Goal: Task Accomplishment & Management: Use online tool/utility

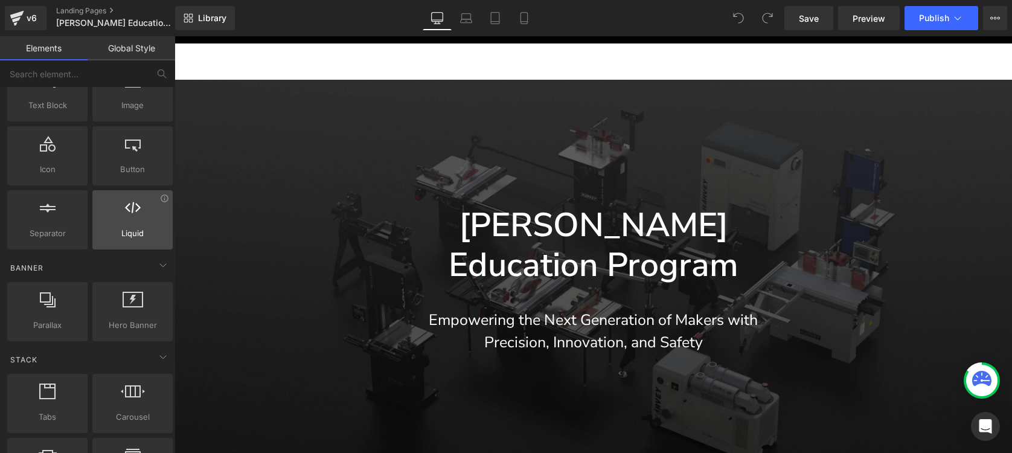
scroll to position [120, 0]
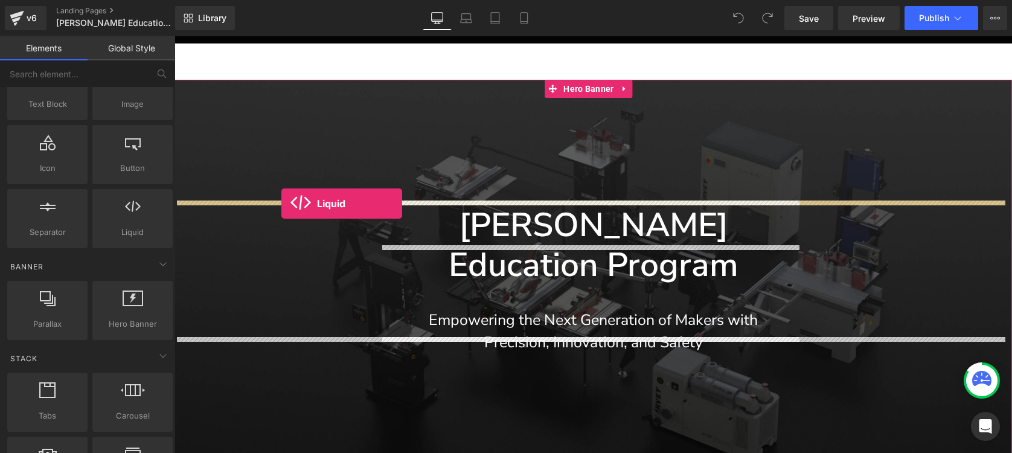
drag, startPoint x: 340, startPoint y: 251, endPoint x: 281, endPoint y: 203, distance: 75.5
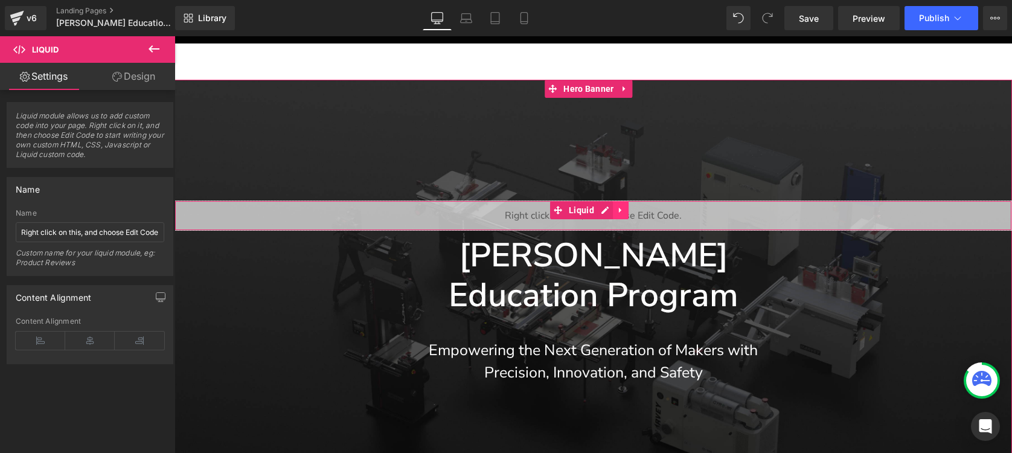
click at [618, 207] on icon at bounding box center [620, 209] width 8 height 9
click at [627, 211] on icon at bounding box center [628, 210] width 8 height 8
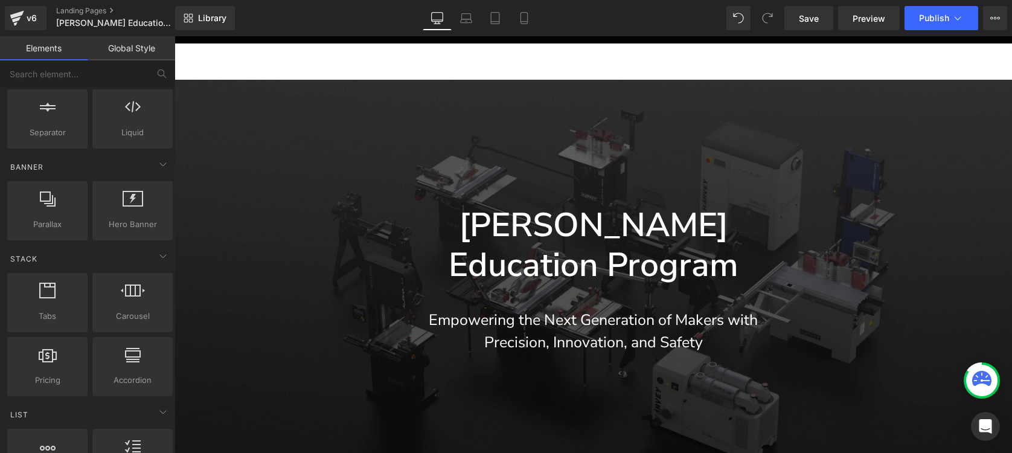
scroll to position [220, 0]
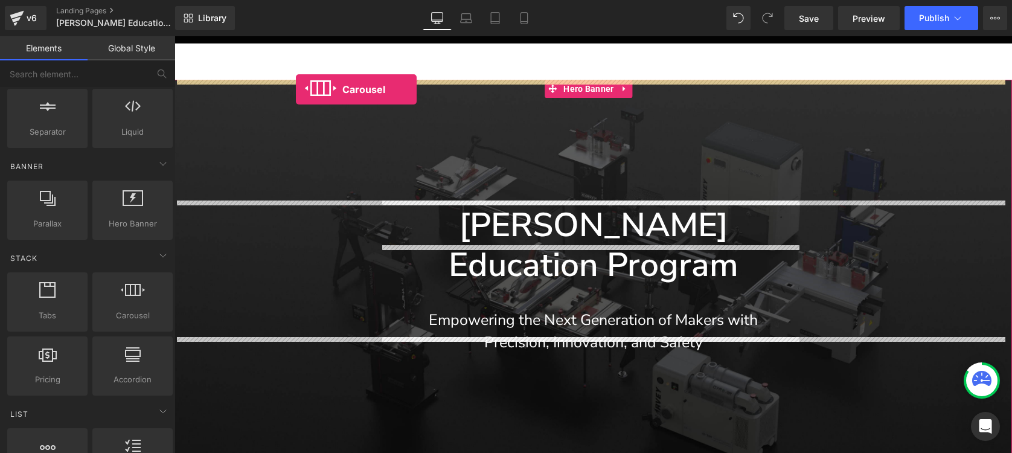
drag, startPoint x: 302, startPoint y: 334, endPoint x: 296, endPoint y: 89, distance: 245.2
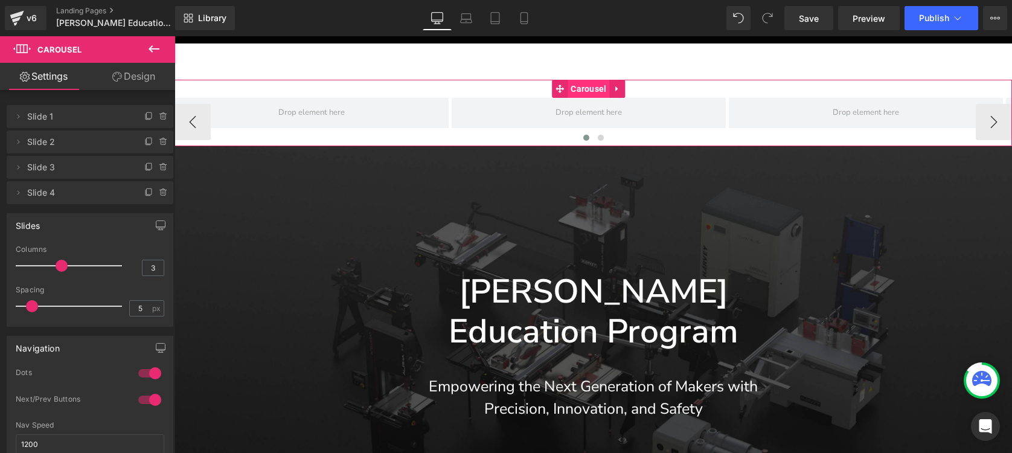
click at [608, 89] on span "Carousel" at bounding box center [589, 89] width 42 height 18
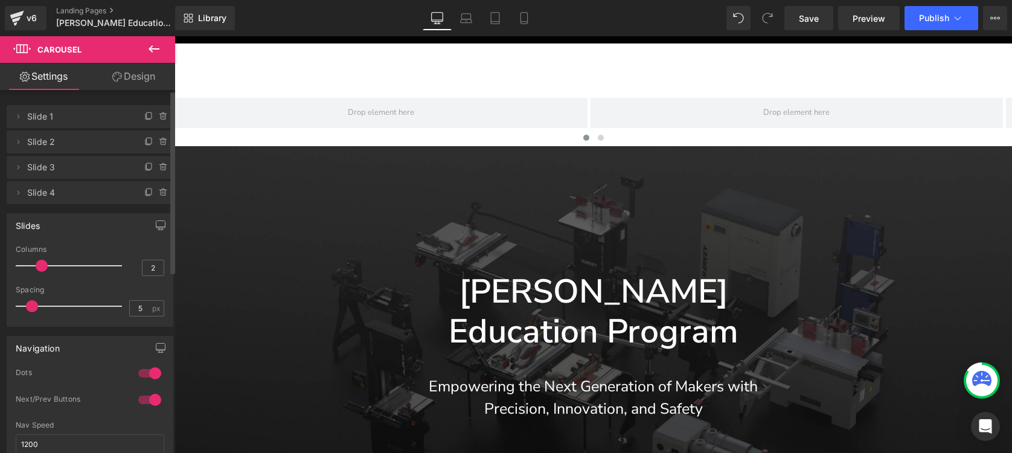
type input "1"
drag, startPoint x: 60, startPoint y: 264, endPoint x: 29, endPoint y: 266, distance: 31.5
click at [29, 266] on div at bounding box center [72, 266] width 100 height 24
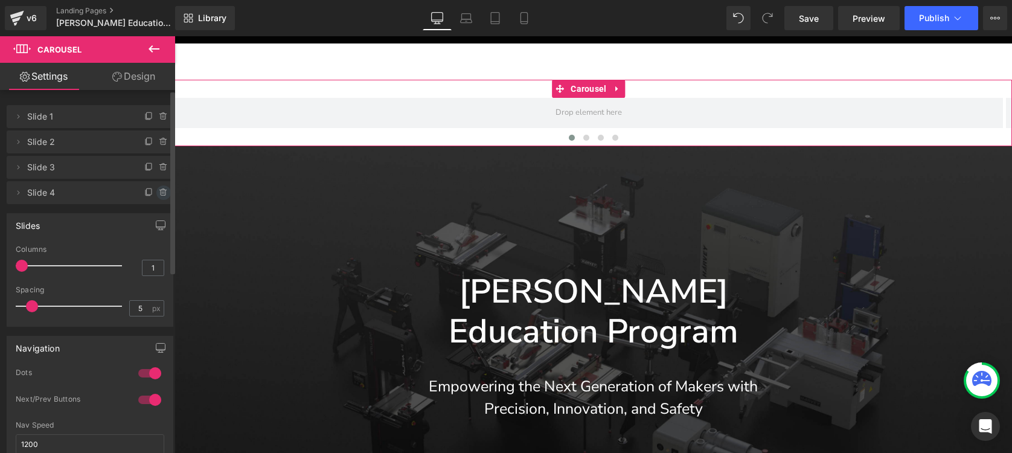
click at [159, 191] on icon at bounding box center [164, 193] width 10 height 10
click at [154, 191] on button "Delete" at bounding box center [151, 193] width 38 height 16
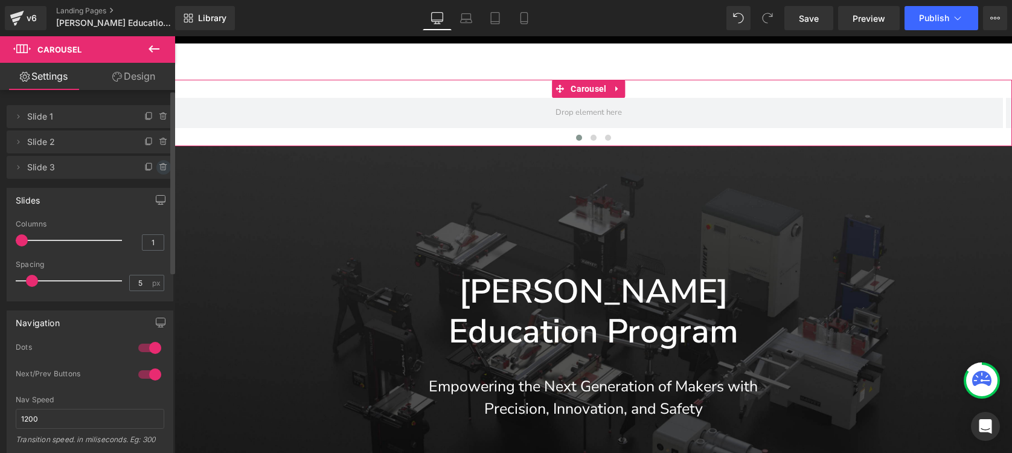
click at [159, 170] on icon at bounding box center [164, 167] width 10 height 10
click at [152, 168] on button "Delete" at bounding box center [151, 168] width 38 height 16
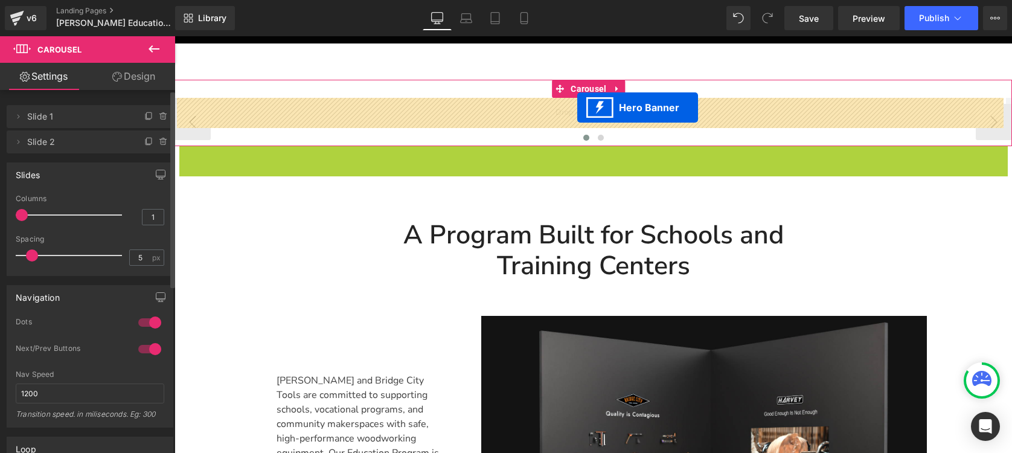
drag, startPoint x: 580, startPoint y: 153, endPoint x: 577, endPoint y: 107, distance: 45.3
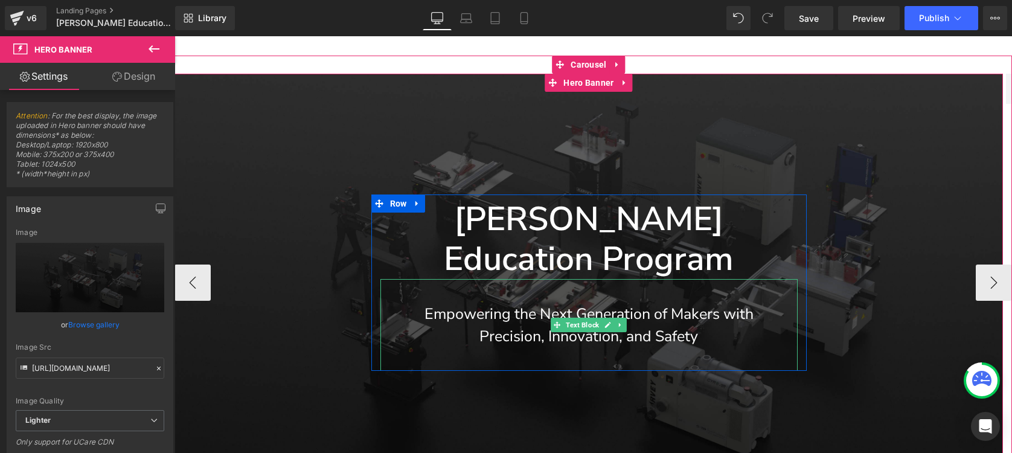
scroll to position [216, 0]
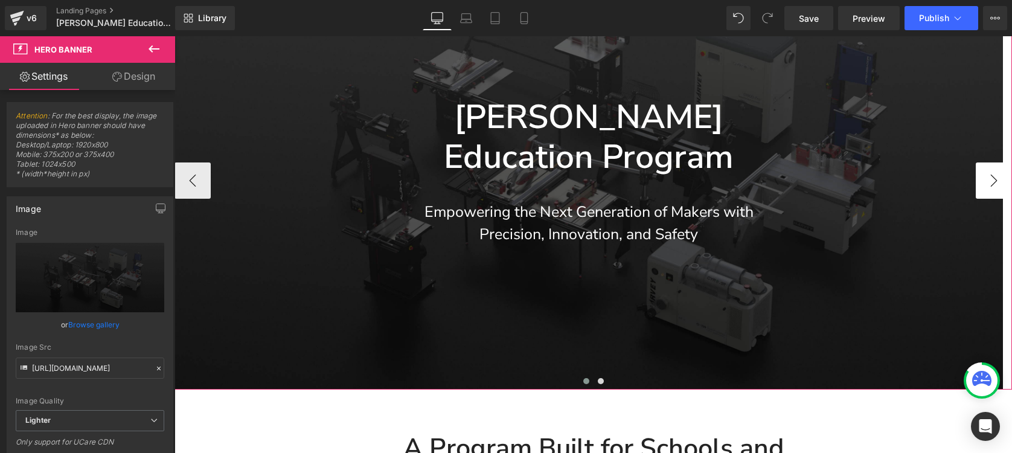
click at [987, 162] on button "›" at bounding box center [994, 180] width 36 height 36
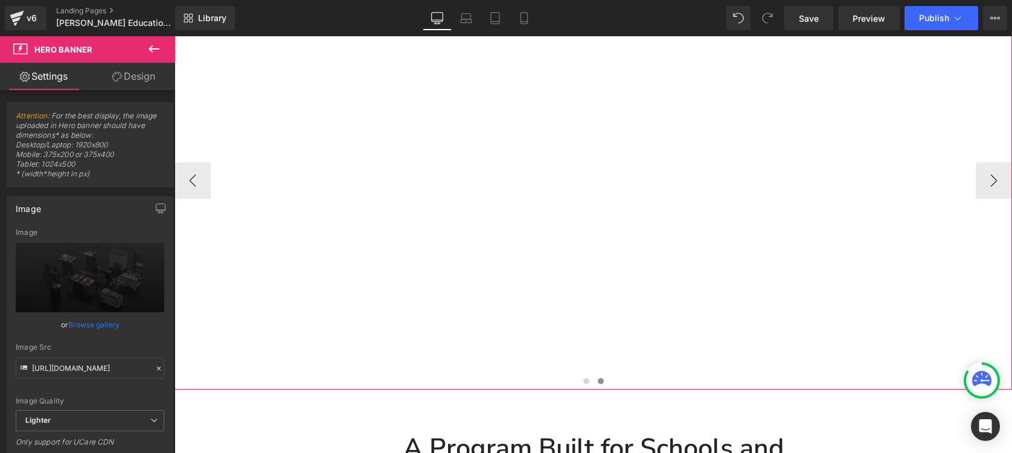
scroll to position [56, 0]
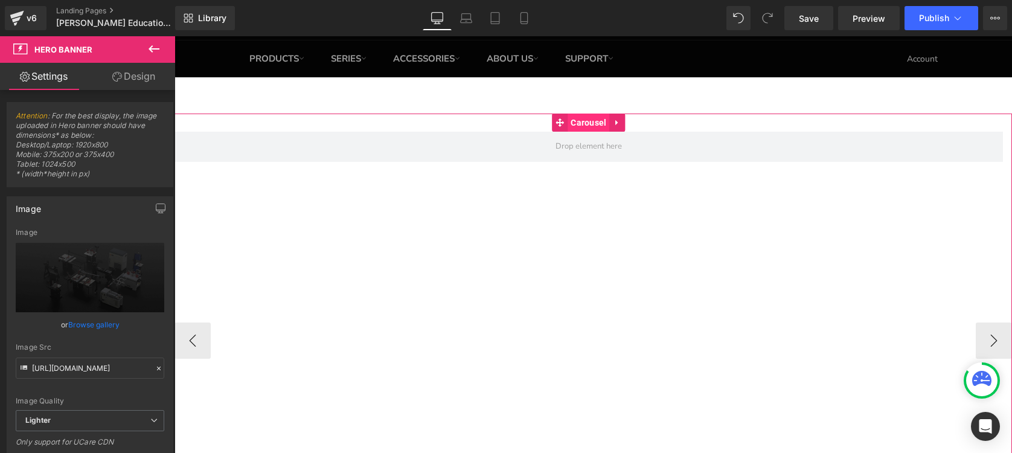
click at [581, 120] on span "Carousel" at bounding box center [589, 123] width 42 height 18
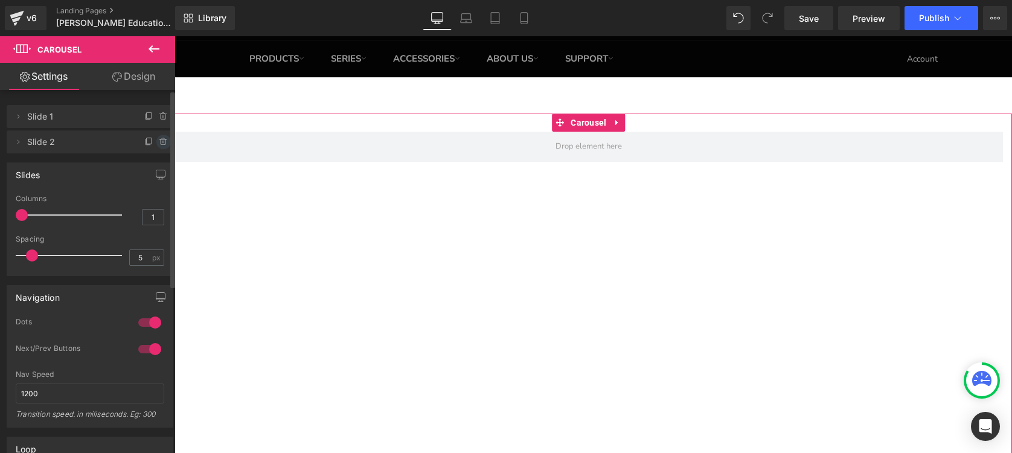
click at [159, 138] on icon at bounding box center [164, 142] width 10 height 10
click at [152, 140] on button "Delete" at bounding box center [151, 143] width 38 height 16
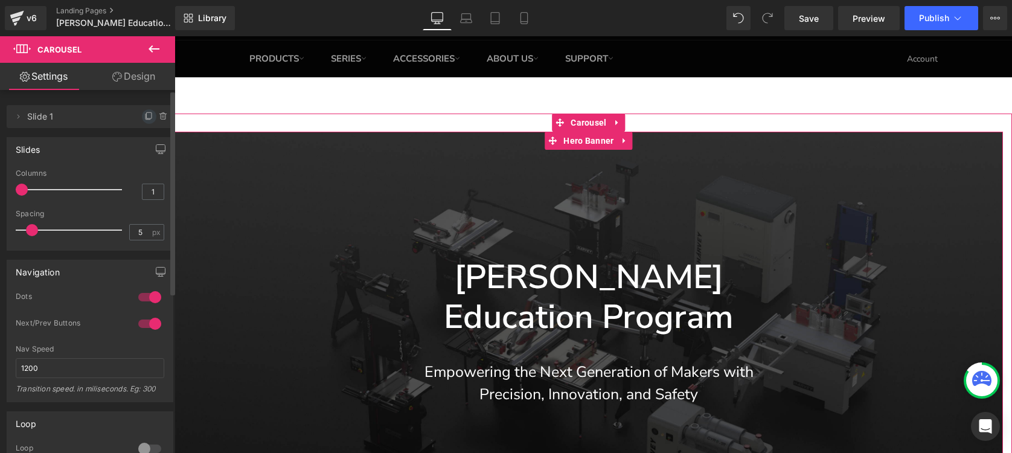
click at [144, 114] on icon at bounding box center [149, 117] width 10 height 10
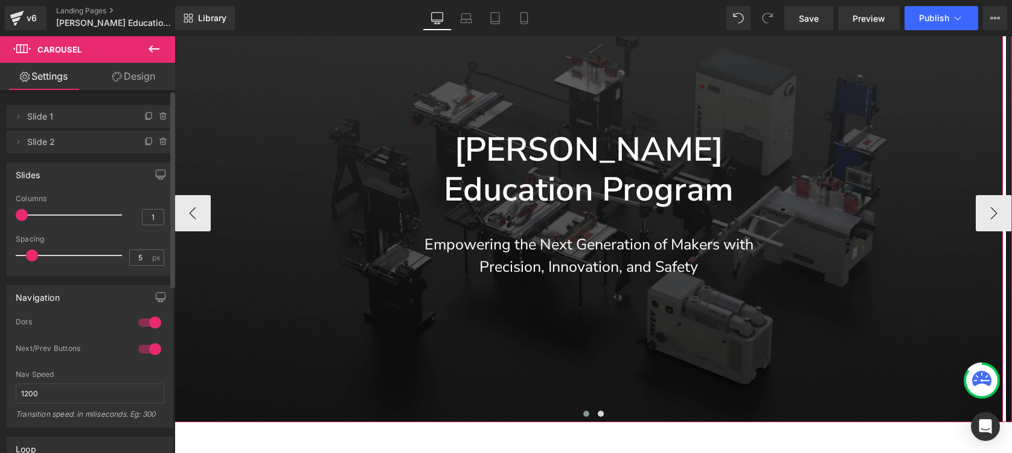
scroll to position [216, 0]
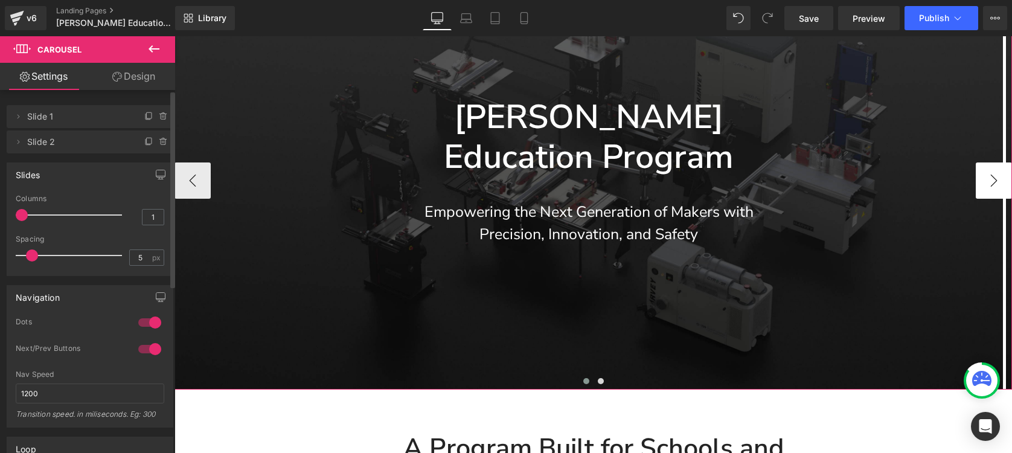
click at [991, 162] on button "›" at bounding box center [994, 180] width 36 height 36
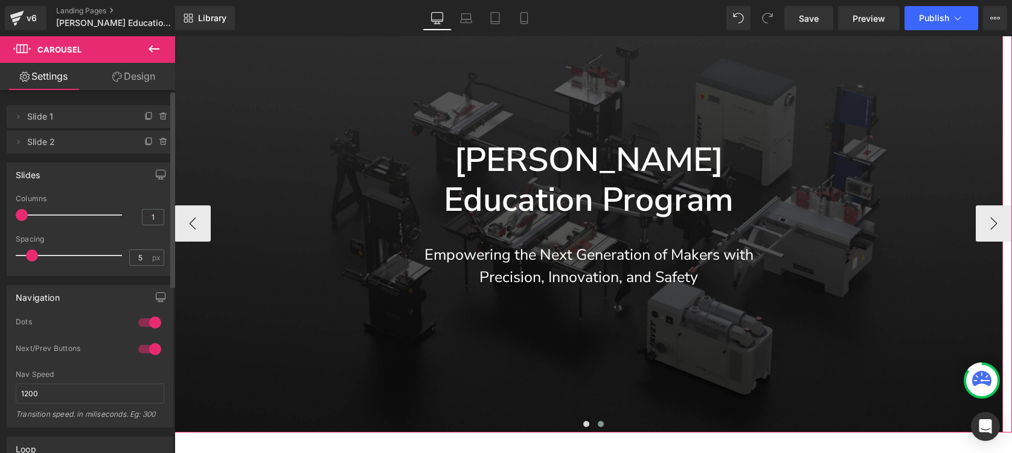
scroll to position [240, 0]
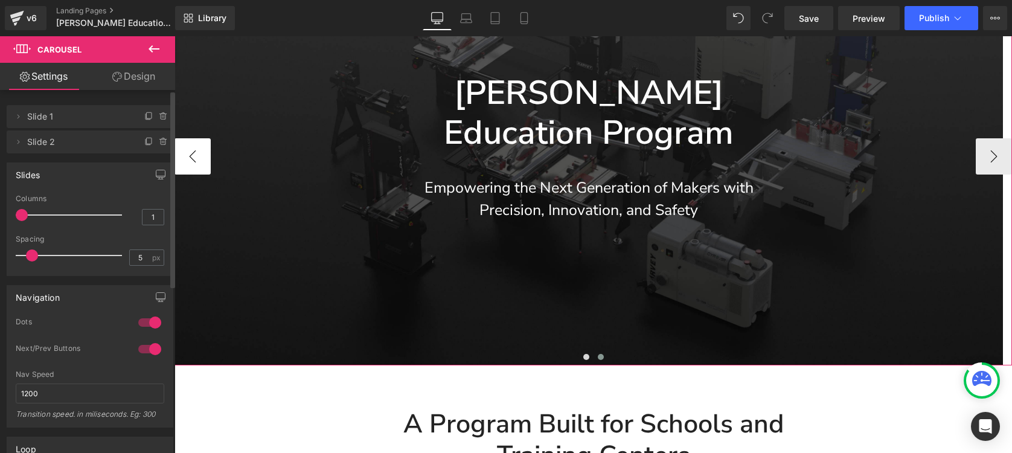
click at [196, 141] on button "‹" at bounding box center [192, 156] width 36 height 36
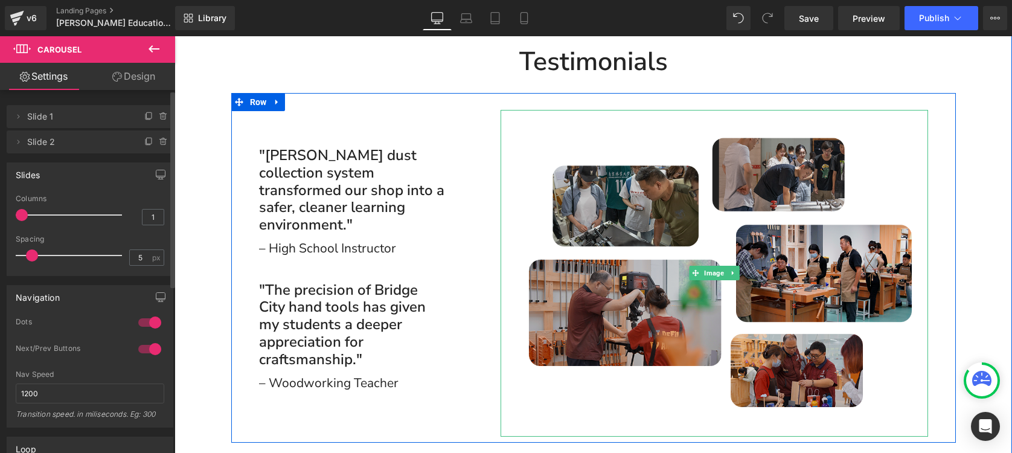
scroll to position [2637, 0]
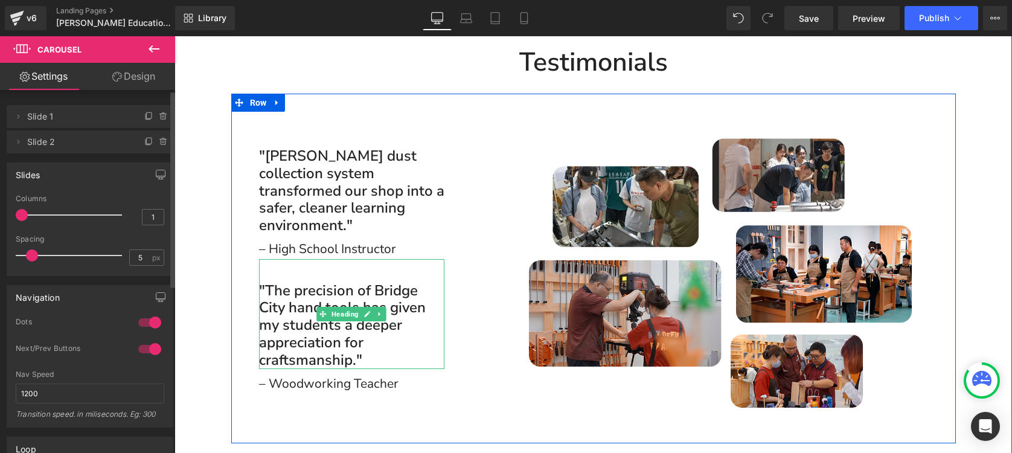
click at [371, 298] on h2 ""The precision of Bridge City hand tools has given my students a deeper appreci…" at bounding box center [352, 325] width 186 height 87
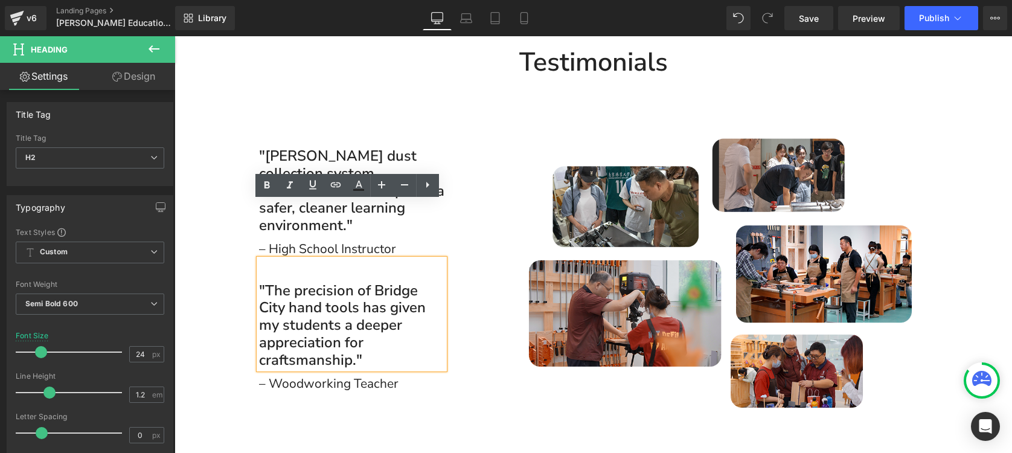
drag, startPoint x: 357, startPoint y: 301, endPoint x: 408, endPoint y: 303, distance: 50.7
click at [408, 303] on h2 ""The precision of Bridge City hand tools has given my students a deeper appreci…" at bounding box center [352, 325] width 186 height 87
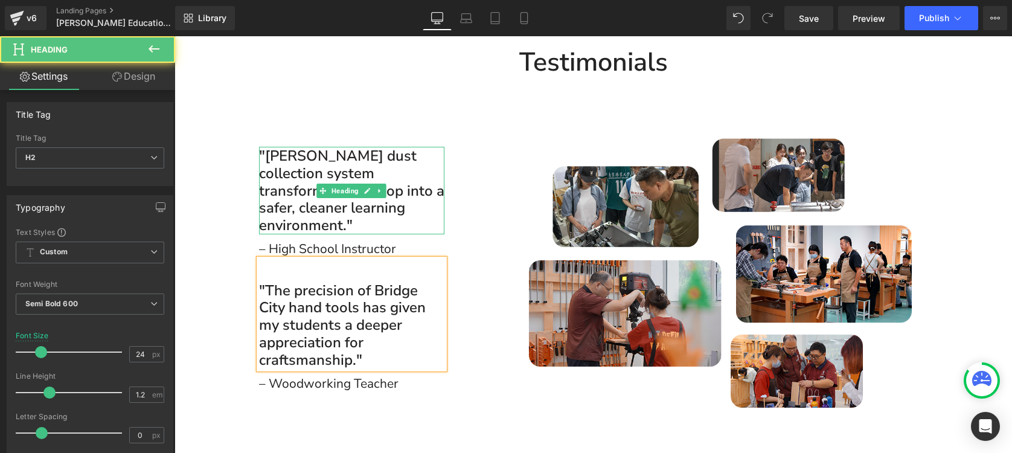
drag, startPoint x: 407, startPoint y: 168, endPoint x: 423, endPoint y: 167, distance: 16.3
click at [429, 167] on h2 ""[PERSON_NAME] dust collection system transformed our shop into a safer, cleane…" at bounding box center [352, 190] width 186 height 87
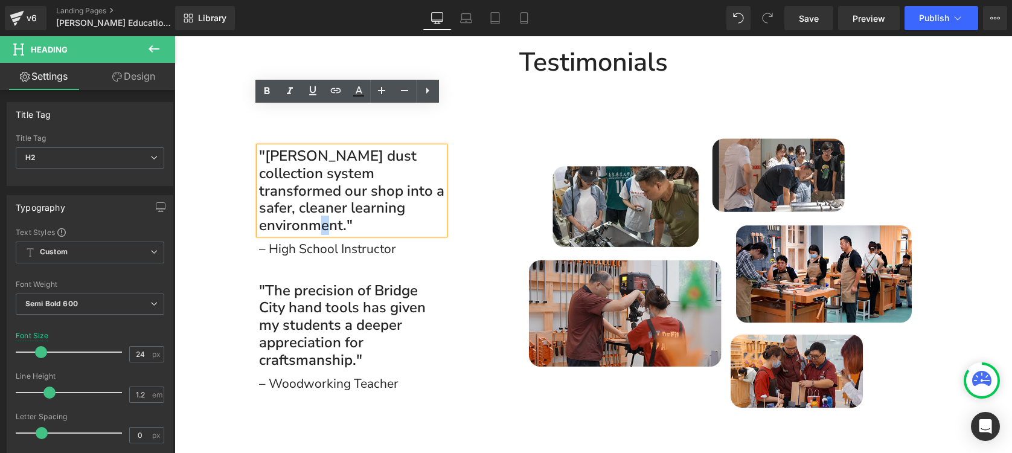
click at [403, 167] on h2 ""[PERSON_NAME] dust collection system transformed our shop into a safer, cleane…" at bounding box center [352, 190] width 186 height 87
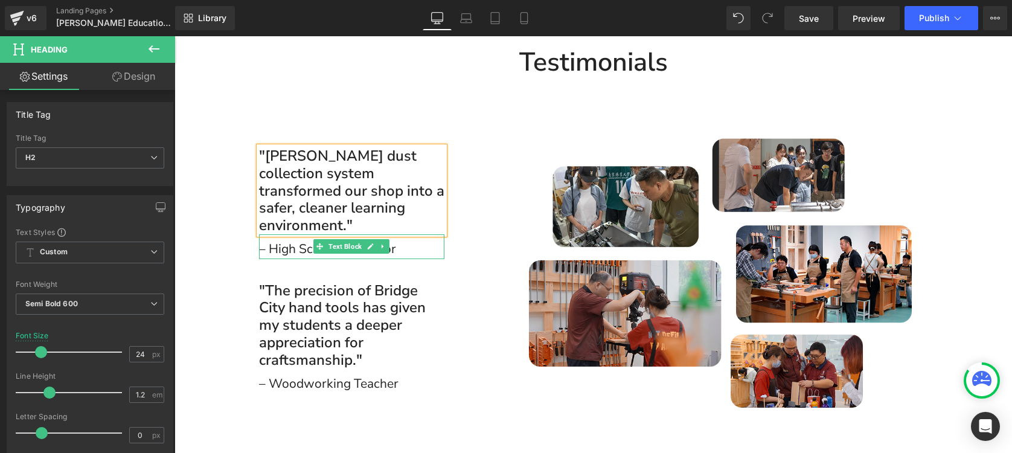
click at [390, 234] on div "– High School Instructor" at bounding box center [352, 246] width 186 height 25
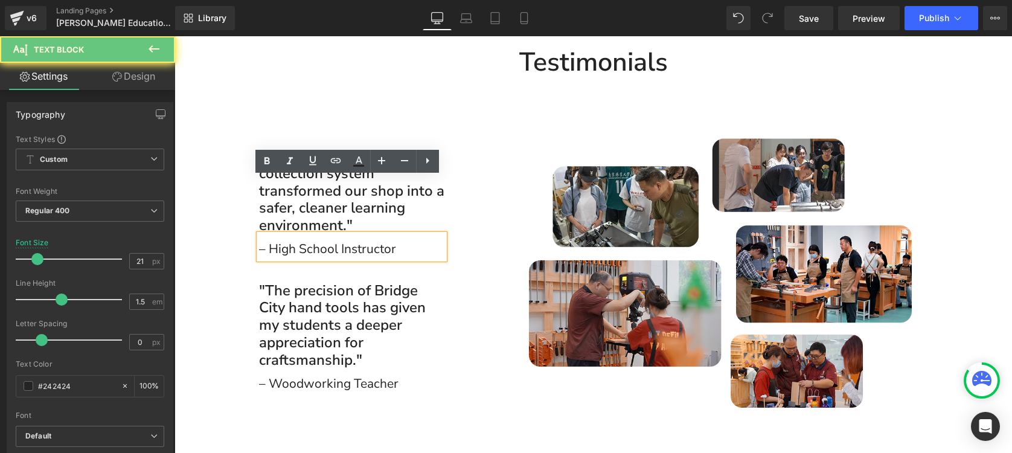
drag, startPoint x: 391, startPoint y: 192, endPoint x: 437, endPoint y: 191, distance: 45.9
click at [436, 234] on div "– High School Instructor" at bounding box center [352, 246] width 186 height 25
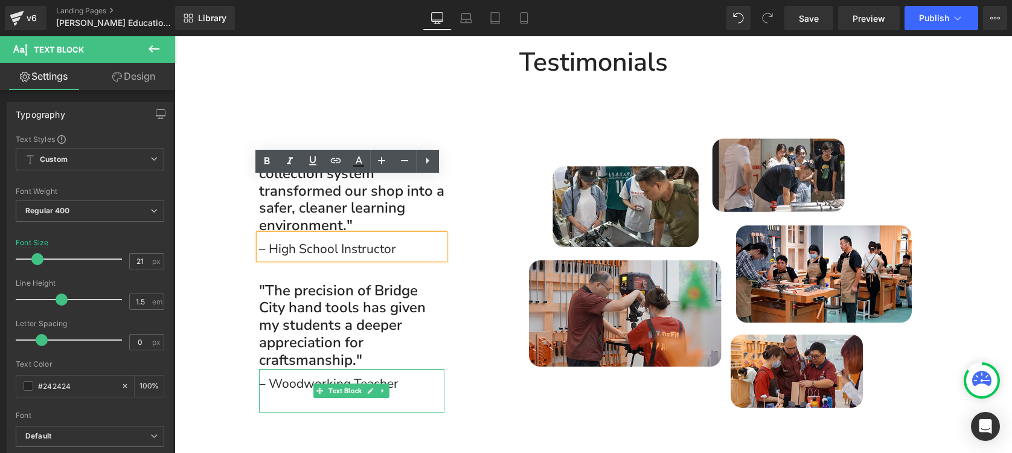
click at [360, 301] on h2 ""The precision of Bridge City hand tools has given my students a deeper appreci…" at bounding box center [352, 325] width 186 height 87
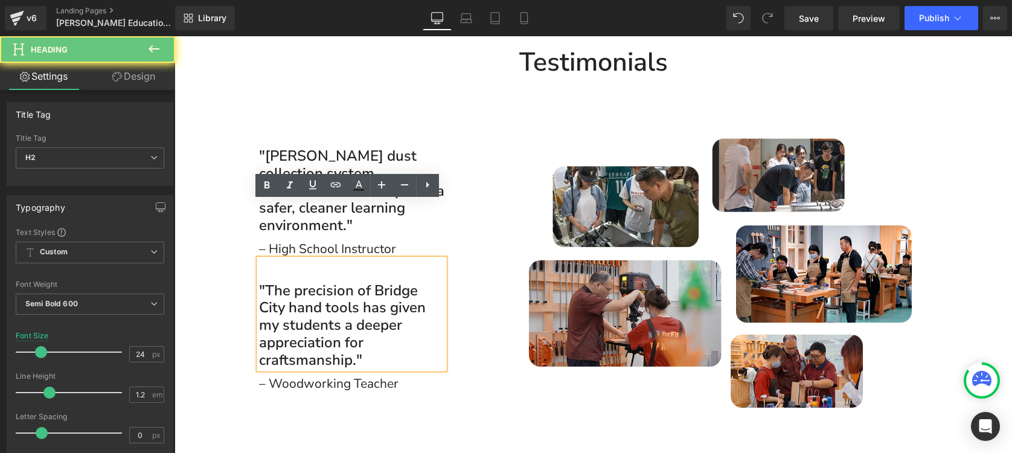
drag, startPoint x: 356, startPoint y: 302, endPoint x: 376, endPoint y: 299, distance: 20.1
click at [376, 299] on h2 ""The precision of Bridge City hand tools has given my students a deeper appreci…" at bounding box center [352, 325] width 186 height 87
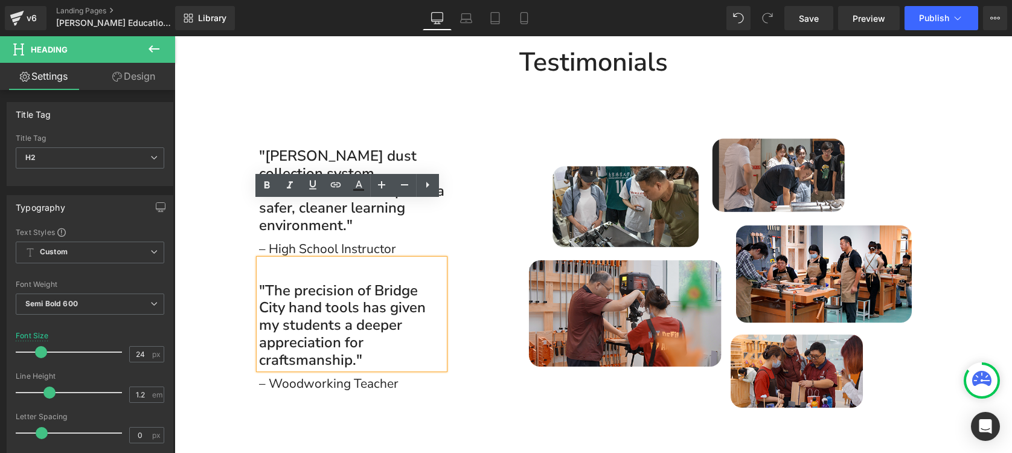
click at [394, 369] on div "– Woodworking Teacher" at bounding box center [352, 390] width 186 height 43
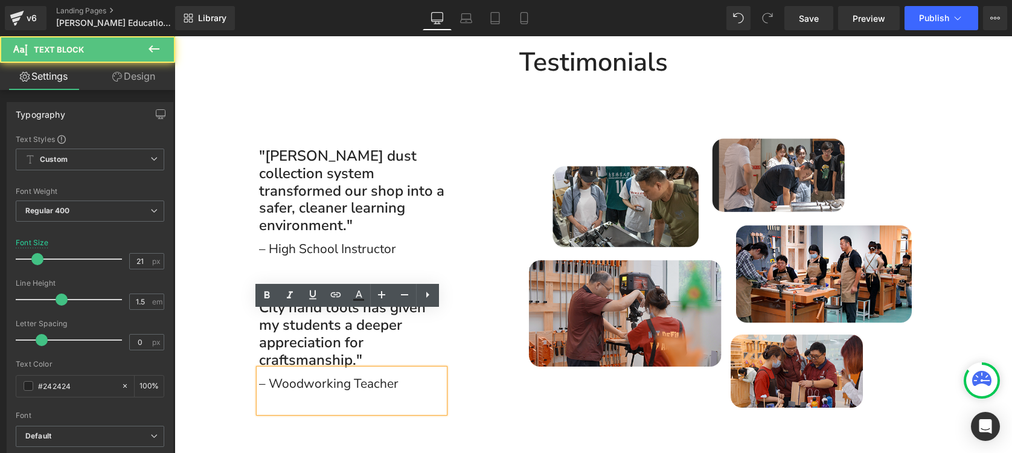
drag, startPoint x: 391, startPoint y: 328, endPoint x: 407, endPoint y: 328, distance: 15.7
click at [407, 369] on div "– Woodworking Teacher" at bounding box center [352, 390] width 186 height 43
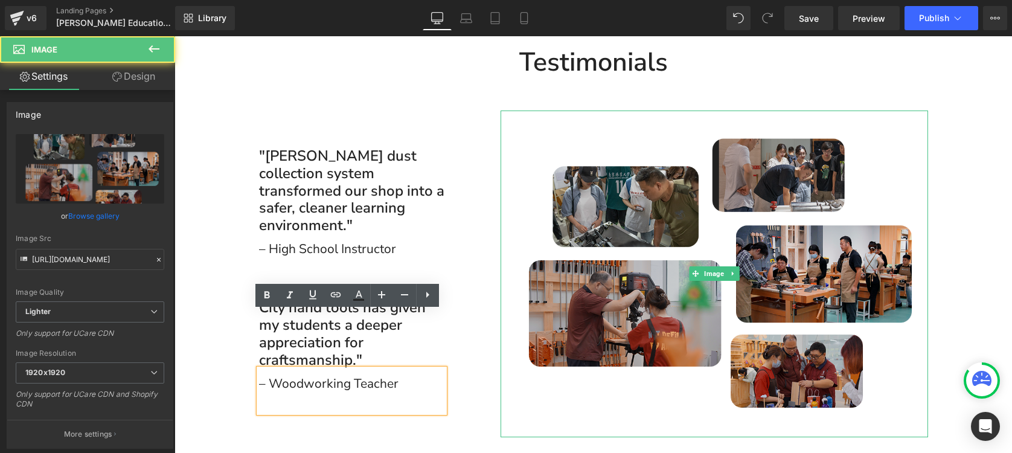
click at [612, 235] on img at bounding box center [714, 273] width 427 height 326
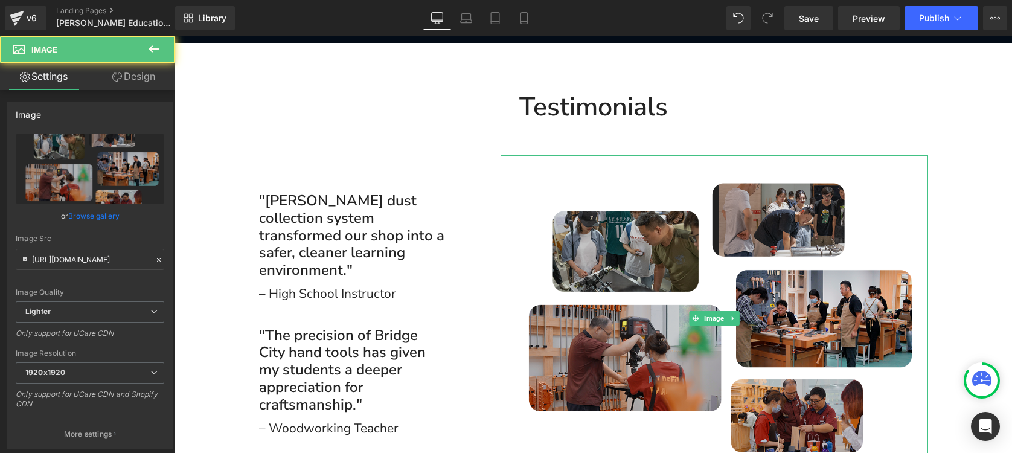
scroll to position [2588, 0]
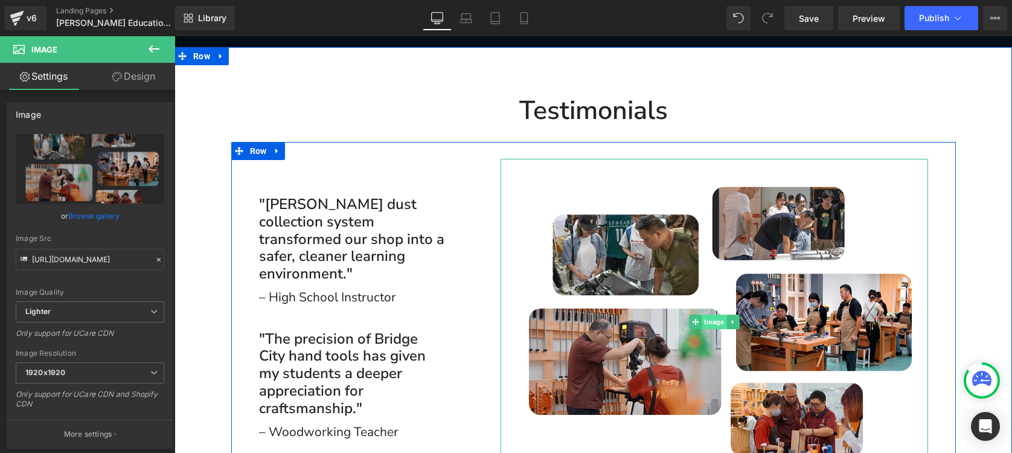
click at [708, 315] on span "Image" at bounding box center [714, 322] width 25 height 14
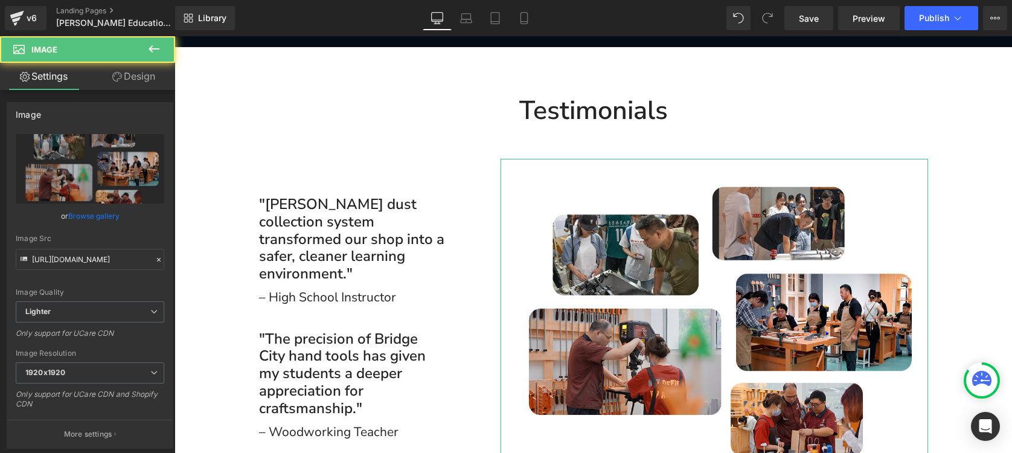
click at [124, 75] on link "Design" at bounding box center [134, 76] width 88 height 27
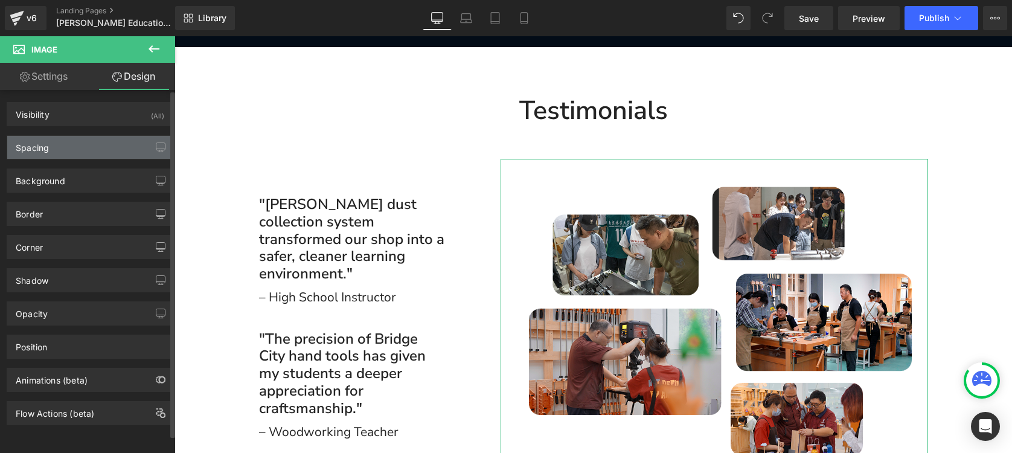
click at [68, 142] on div "Spacing" at bounding box center [89, 147] width 165 height 23
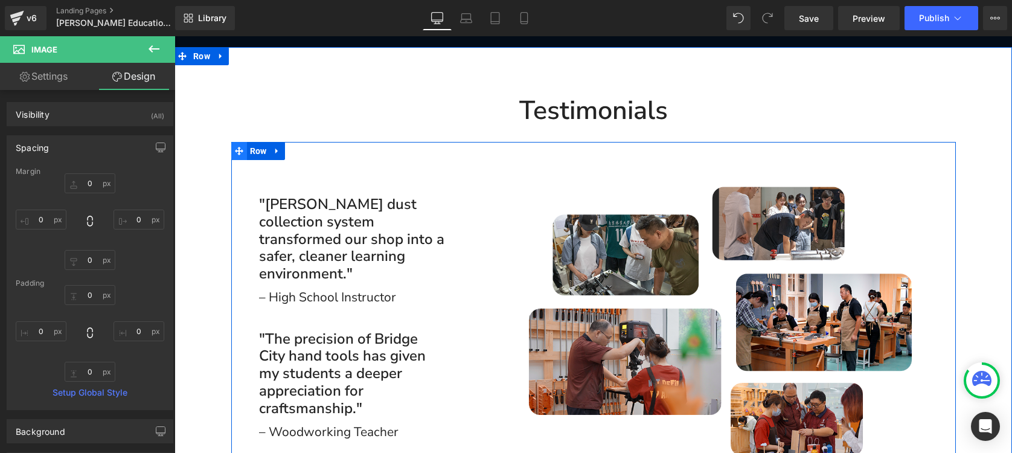
click at [240, 142] on span at bounding box center [239, 151] width 16 height 18
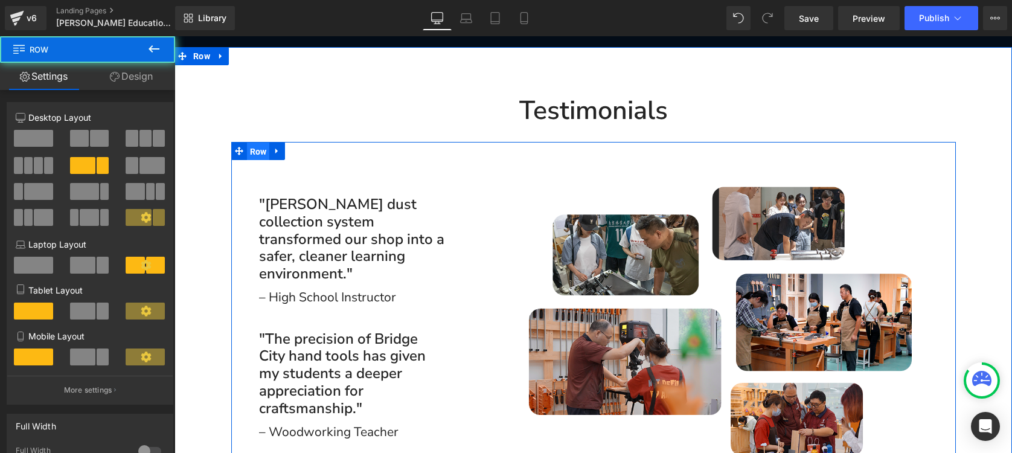
click at [249, 142] on span "Row" at bounding box center [258, 151] width 23 height 18
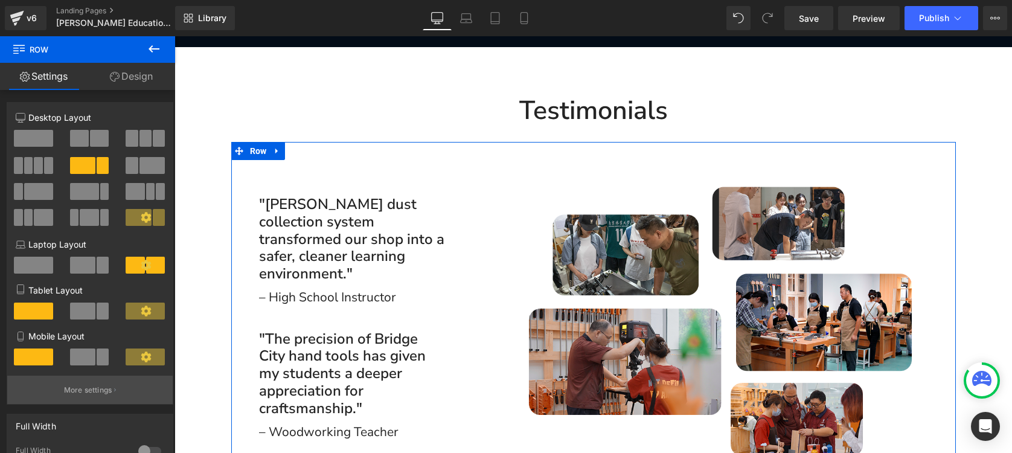
click at [104, 395] on p "More settings" at bounding box center [88, 390] width 48 height 11
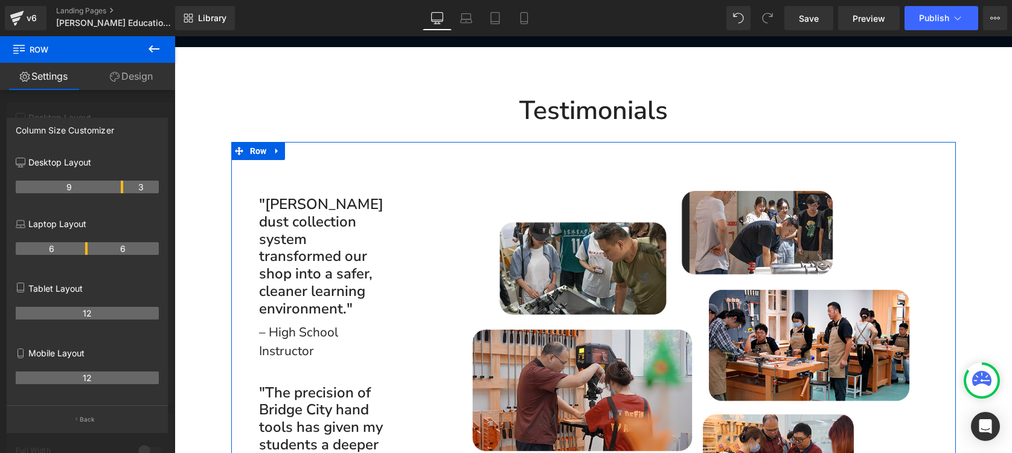
drag, startPoint x: 109, startPoint y: 188, endPoint x: 117, endPoint y: 185, distance: 8.6
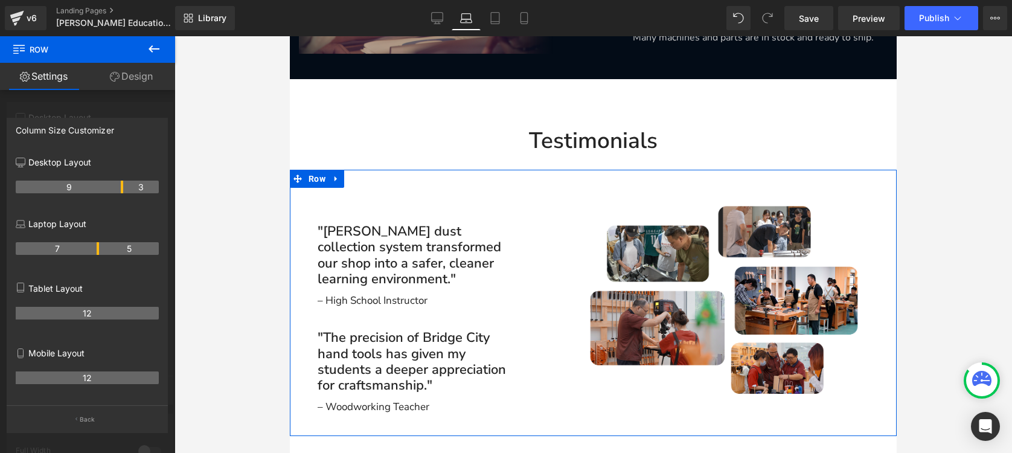
scroll to position [2422, 0]
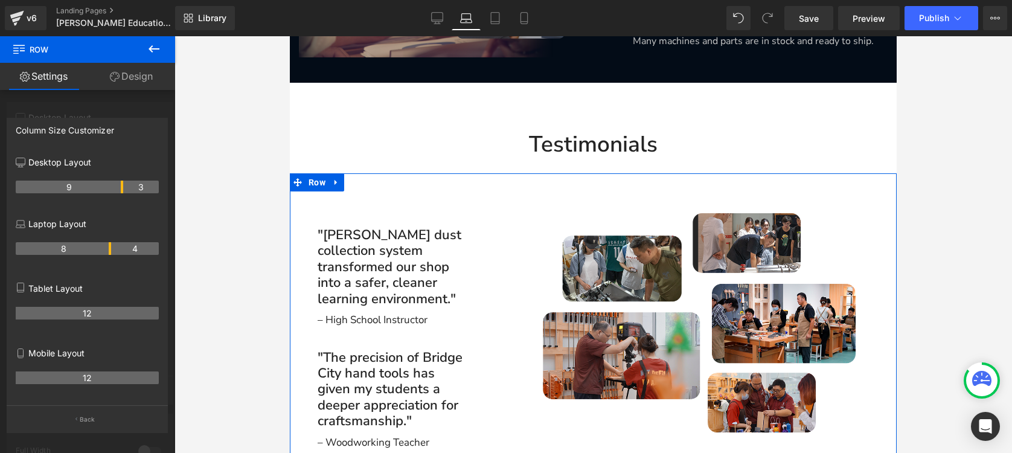
drag, startPoint x: 84, startPoint y: 245, endPoint x: 108, endPoint y: 248, distance: 24.3
click at [108, 248] on th "8" at bounding box center [63, 248] width 95 height 13
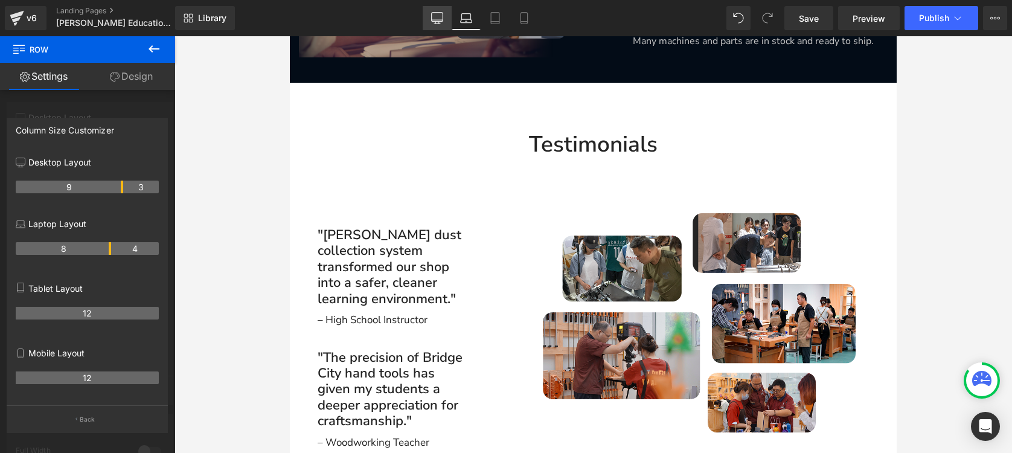
click at [439, 23] on icon at bounding box center [437, 18] width 12 height 12
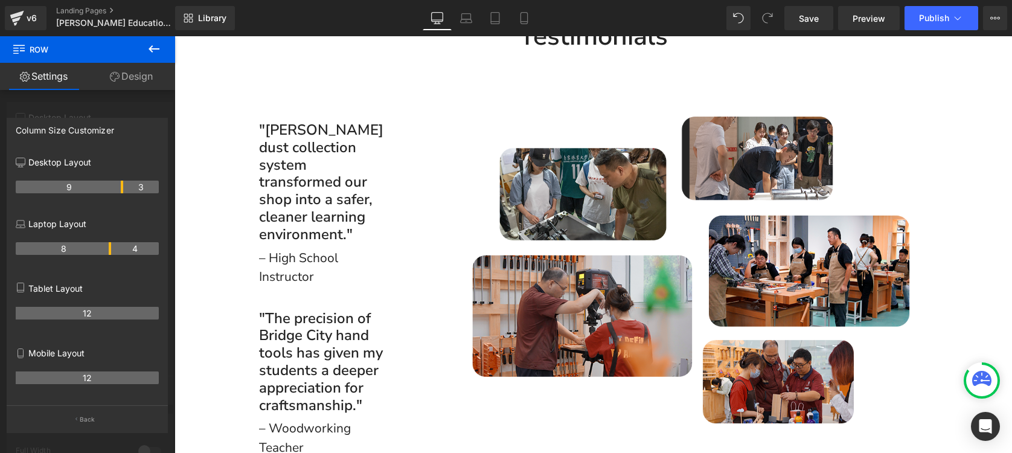
scroll to position [2644, 0]
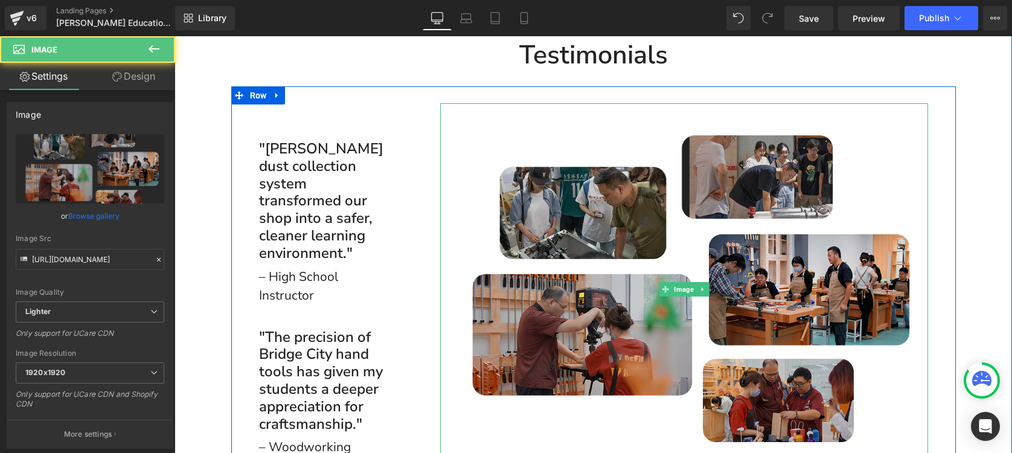
click at [448, 135] on img at bounding box center [684, 289] width 488 height 373
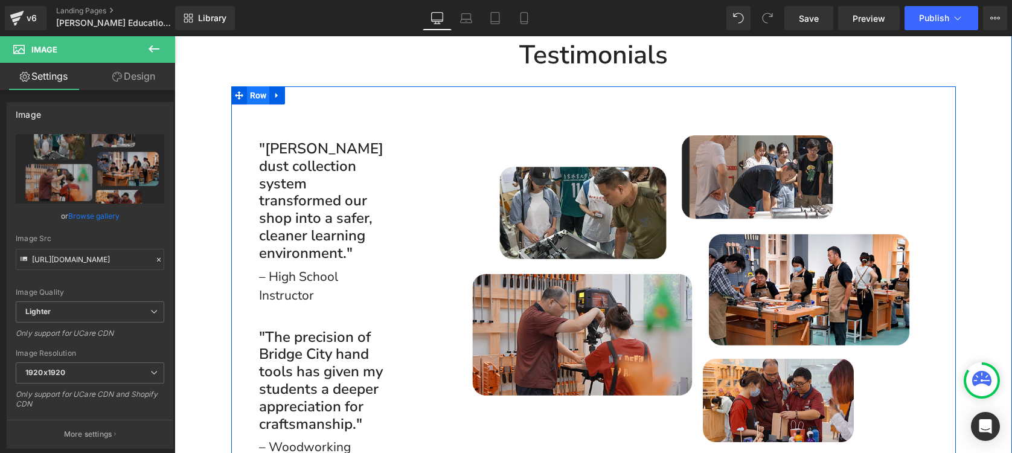
click at [254, 86] on span "Row" at bounding box center [258, 95] width 23 height 18
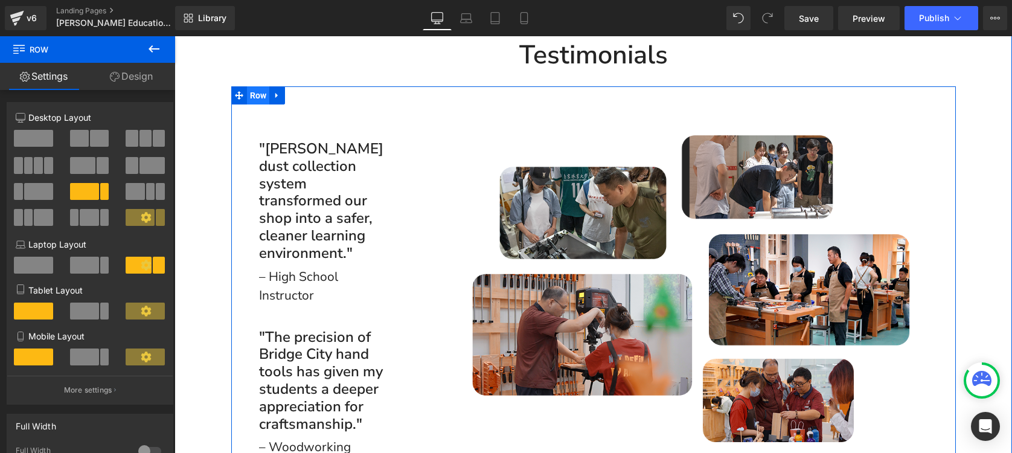
click at [251, 86] on span "Row" at bounding box center [258, 95] width 23 height 18
click at [347, 197] on icon at bounding box center [350, 200] width 7 height 7
click at [353, 197] on icon at bounding box center [356, 200] width 7 height 7
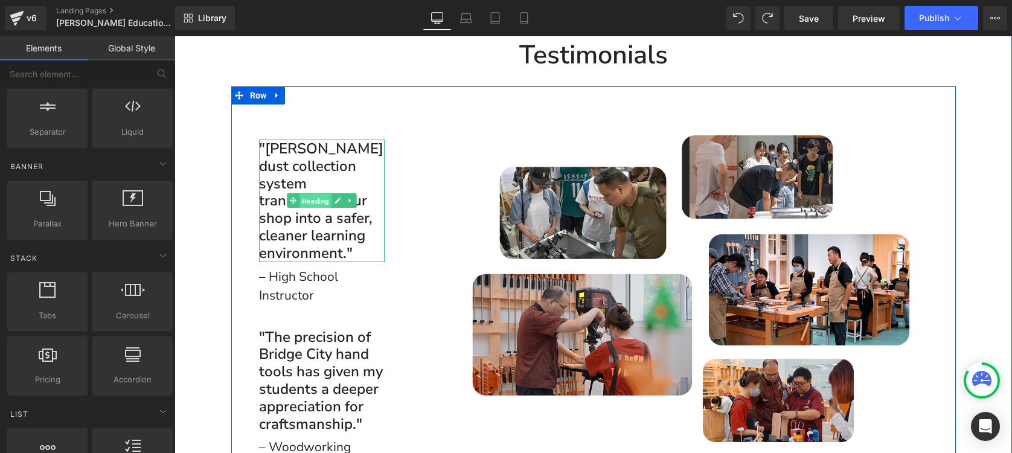
click at [306, 194] on span "Heading" at bounding box center [315, 201] width 32 height 14
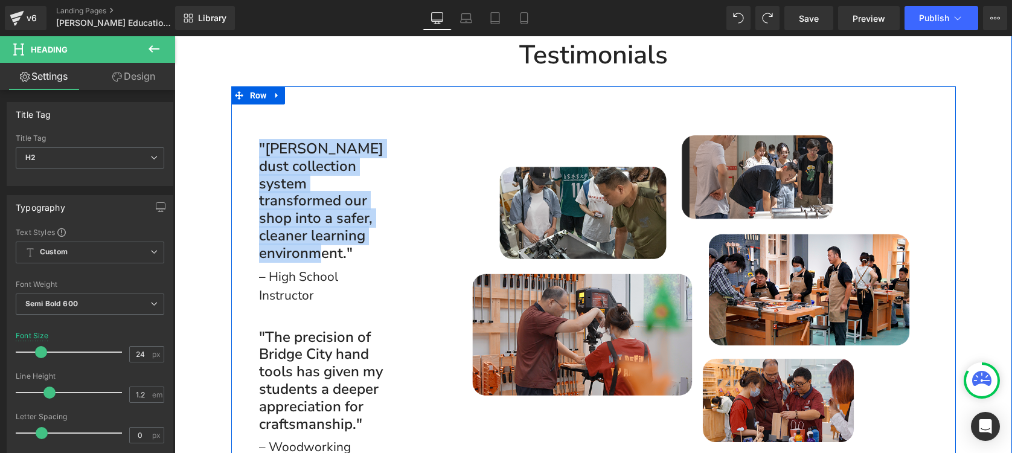
drag, startPoint x: 350, startPoint y: 197, endPoint x: 242, endPoint y: 112, distance: 138.1
click at [242, 112] on div "Separator "[PERSON_NAME] dust collection system transformed our shop into a saf…" at bounding box center [321, 299] width 181 height 392
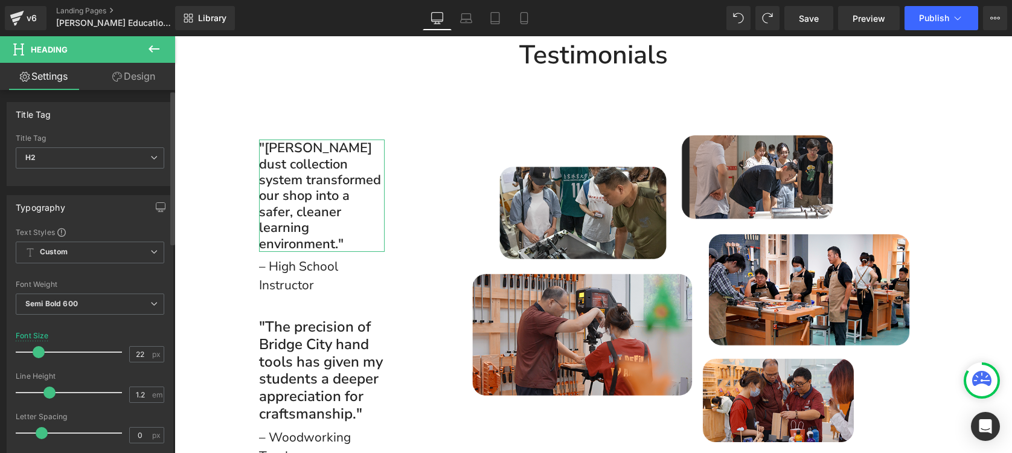
click at [35, 351] on span at bounding box center [39, 352] width 12 height 12
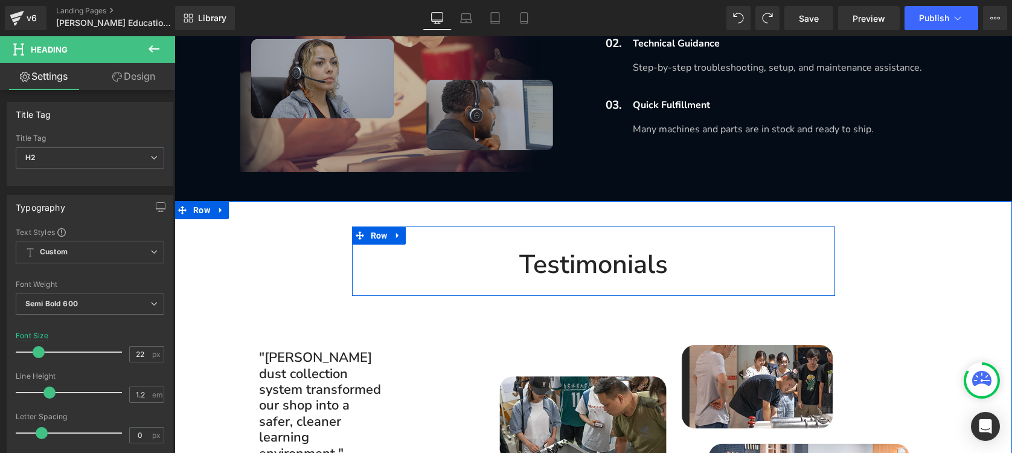
scroll to position [2503, 0]
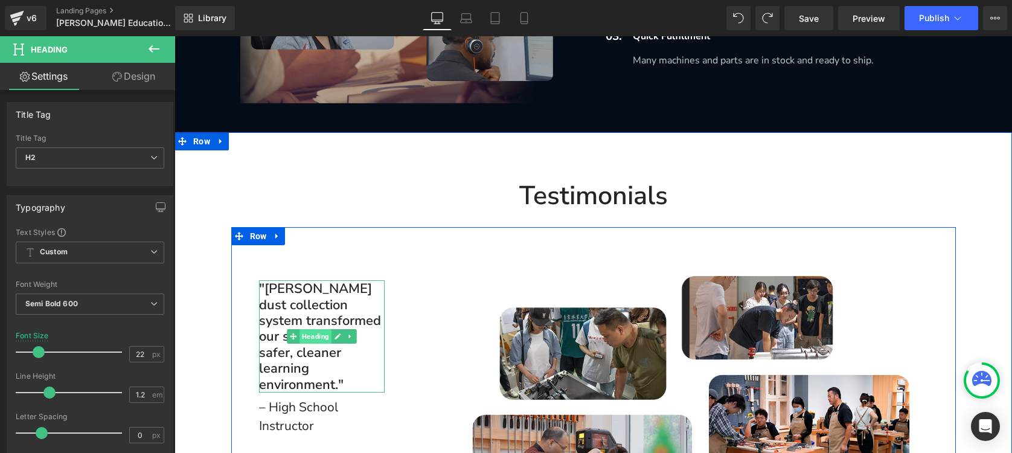
click at [306, 329] on span "Heading" at bounding box center [315, 336] width 32 height 14
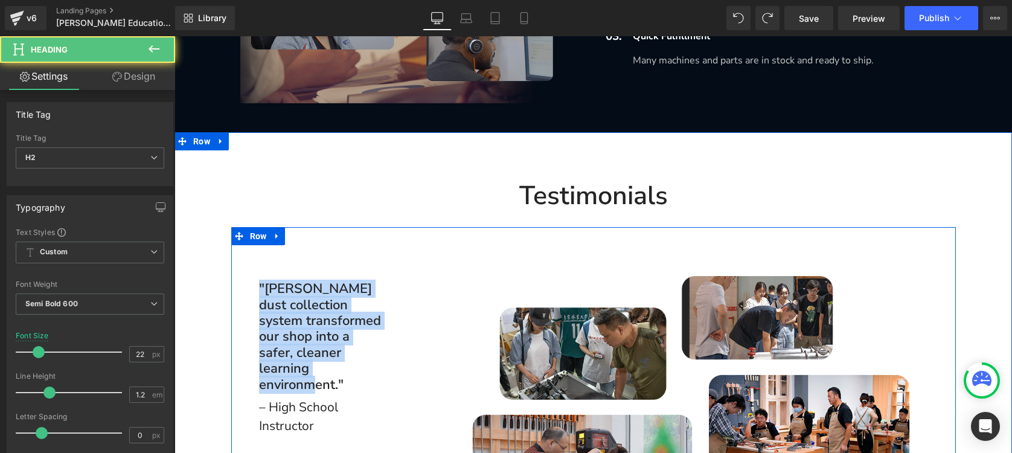
drag, startPoint x: 341, startPoint y: 324, endPoint x: 236, endPoint y: 249, distance: 128.9
click at [236, 249] on div "Separator "[PERSON_NAME] dust collection system transformed our shop into a saf…" at bounding box center [321, 435] width 181 height 382
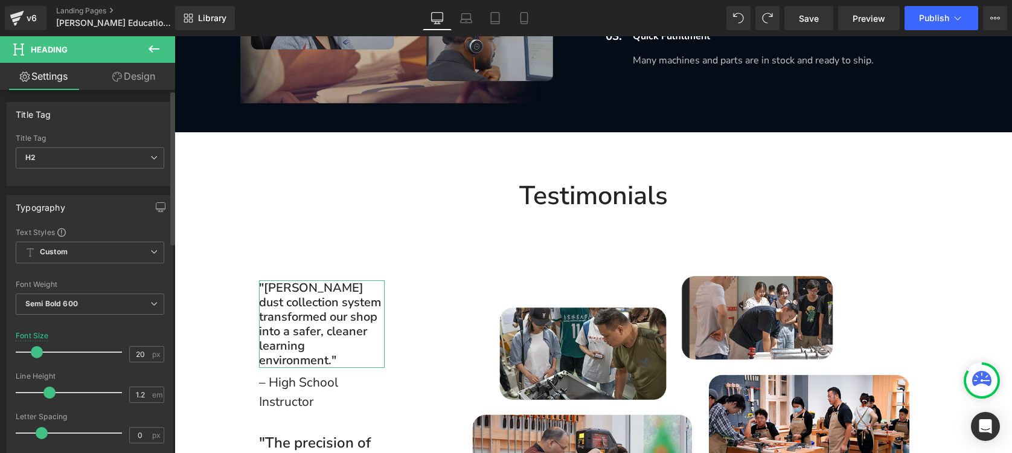
type input "19"
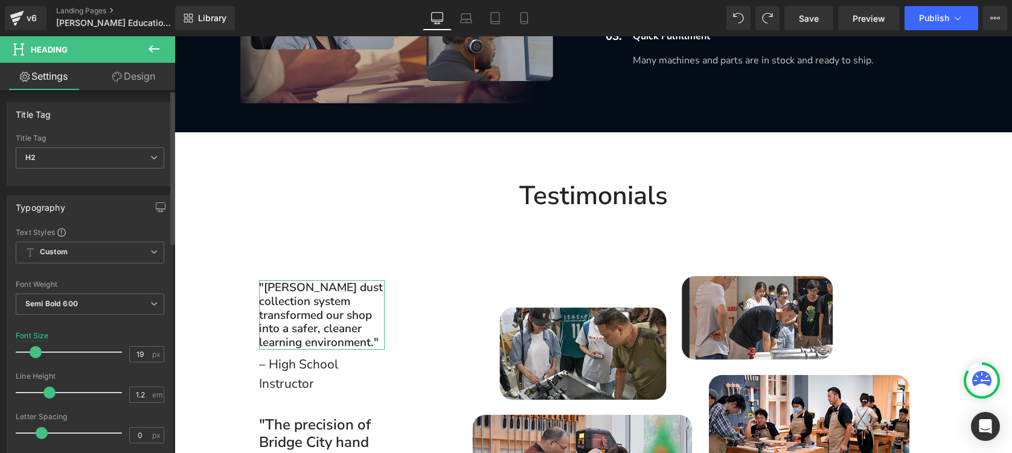
click at [35, 348] on span at bounding box center [36, 352] width 12 height 12
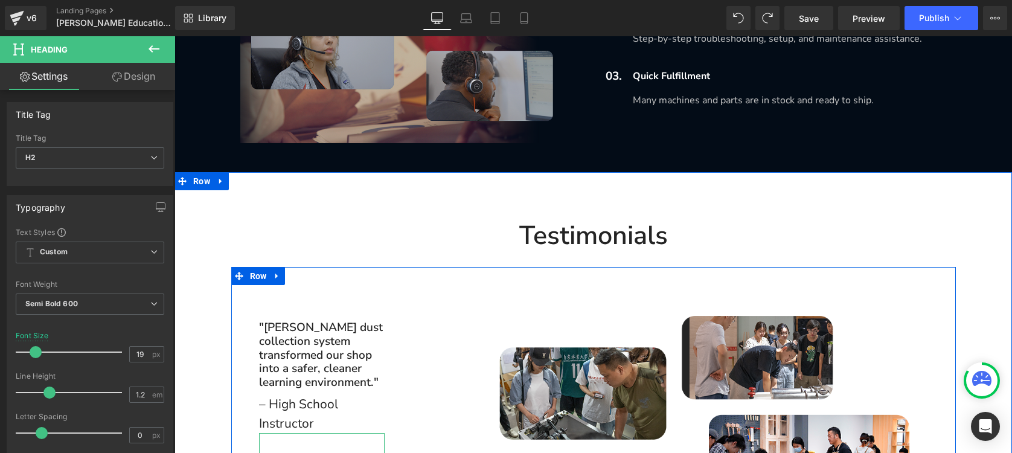
scroll to position [2432, 0]
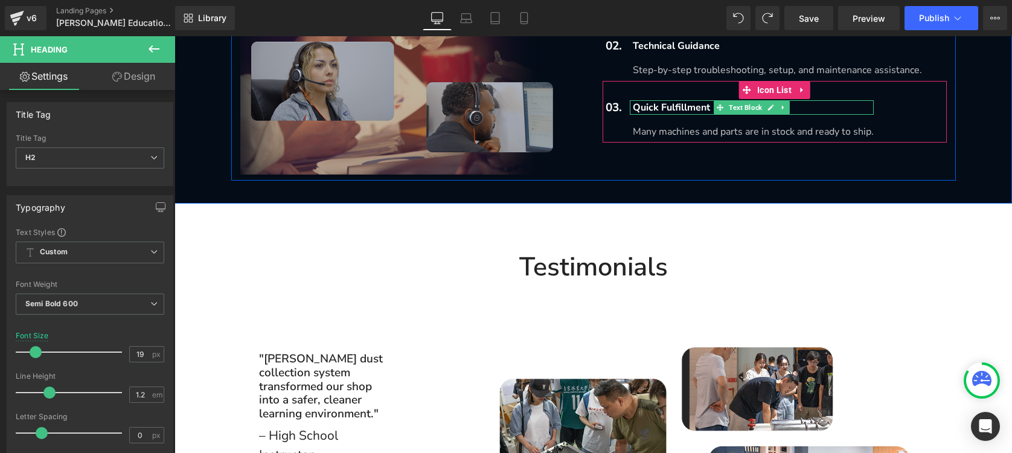
click at [651, 100] on p "Quick Fulfillment" at bounding box center [753, 107] width 241 height 14
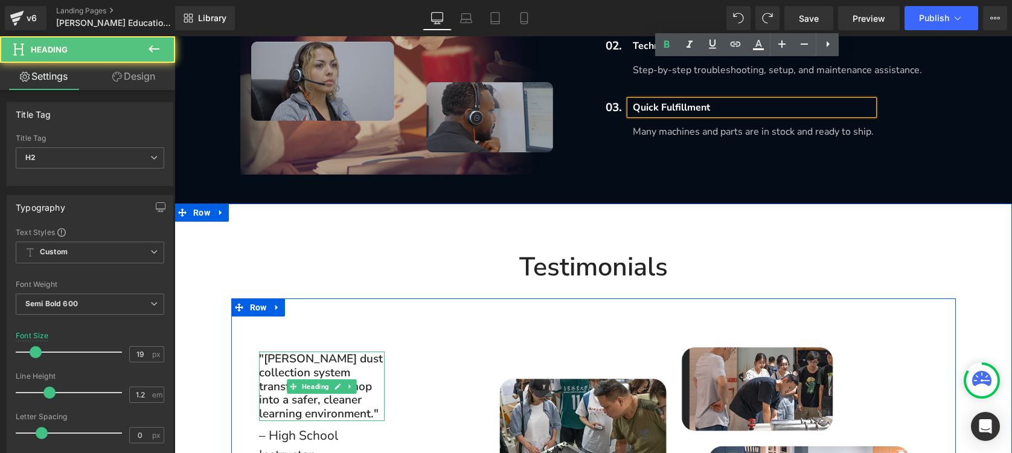
click at [319, 352] on h2 ""[PERSON_NAME] dust collection system transformed our shop into a safer, cleane…" at bounding box center [322, 386] width 126 height 69
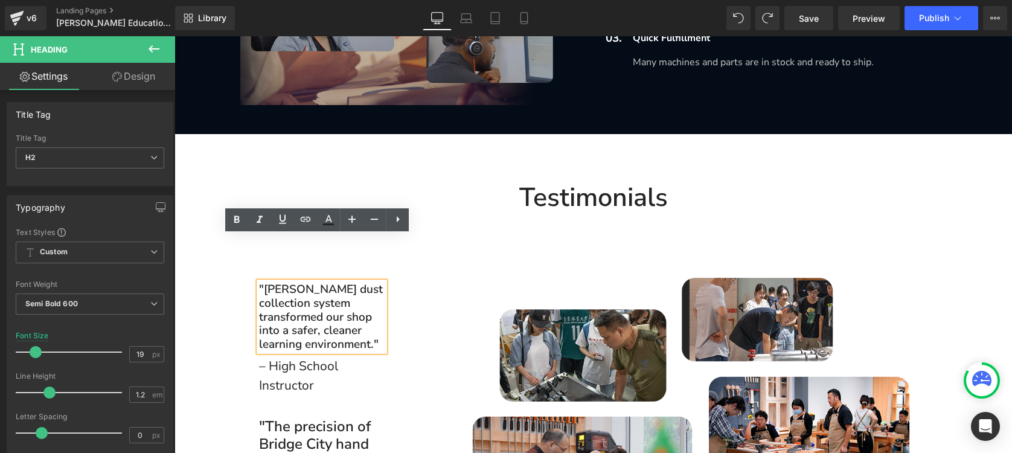
scroll to position [2508, 0]
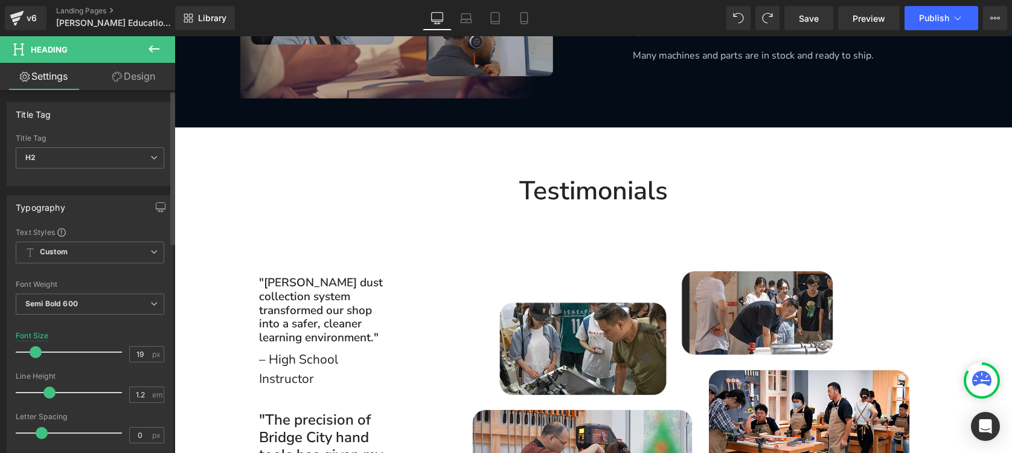
type input "20"
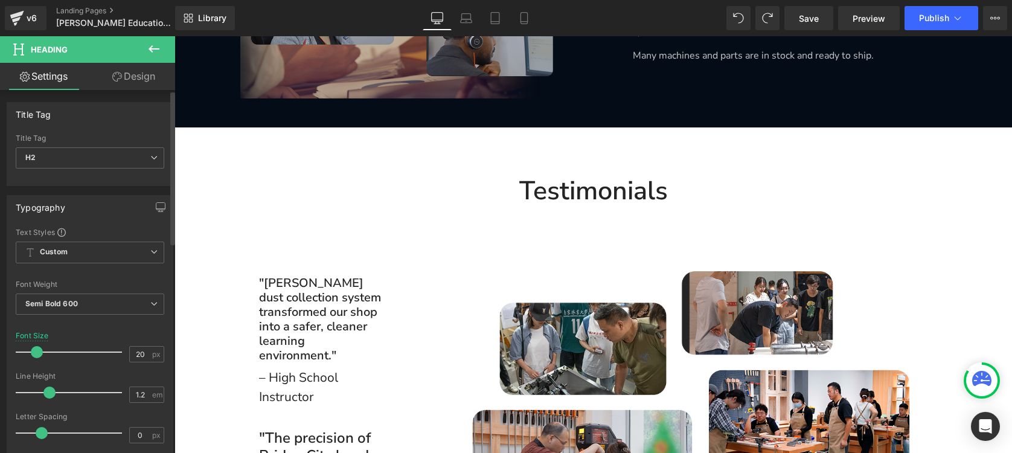
click at [38, 354] on span at bounding box center [37, 352] width 12 height 12
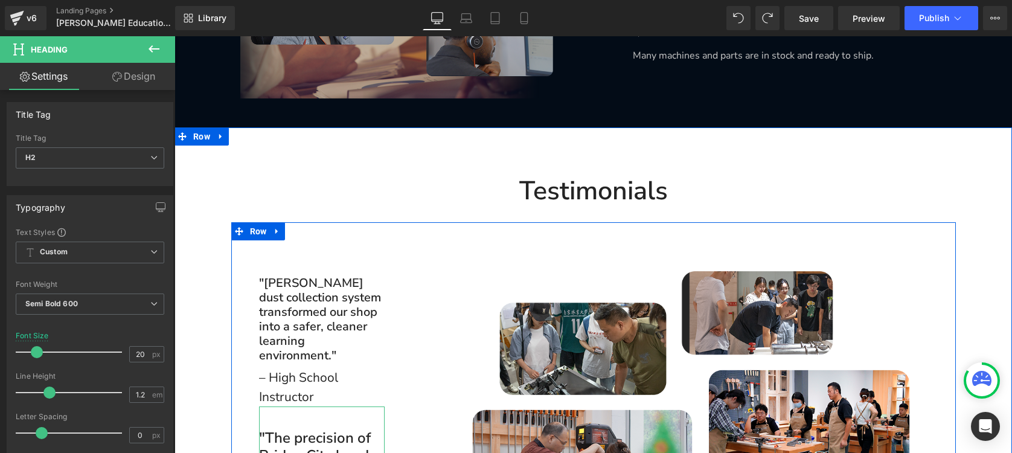
scroll to position [2635, 0]
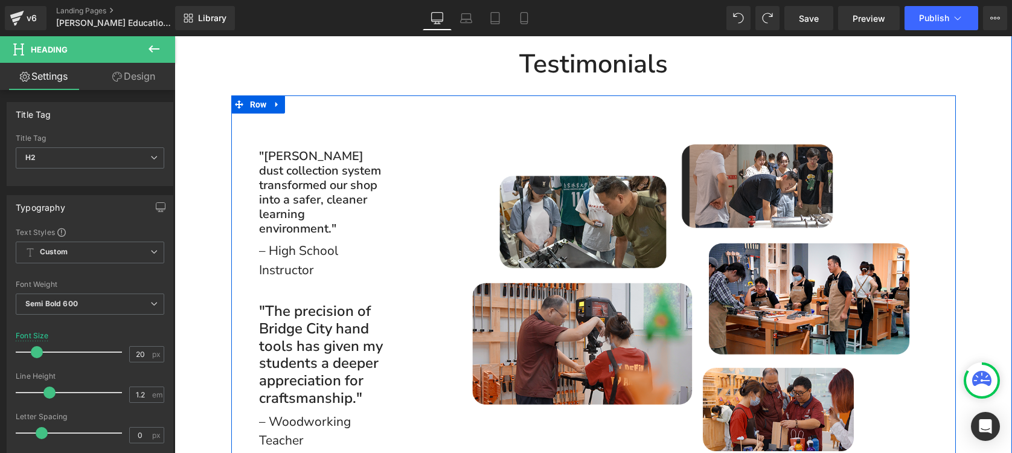
click at [406, 278] on div "Separator "[PERSON_NAME] dust collection system transformed our shop into a saf…" at bounding box center [321, 290] width 181 height 357
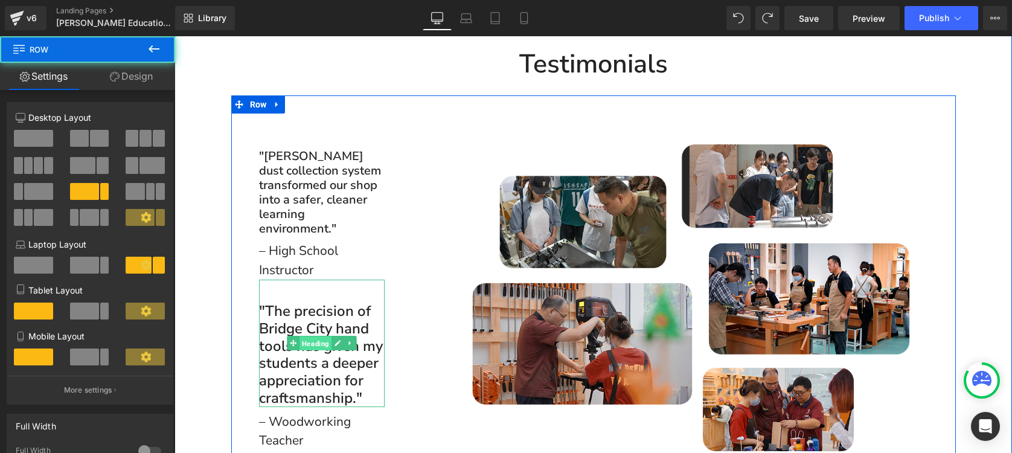
click at [312, 336] on span "Heading" at bounding box center [315, 343] width 32 height 14
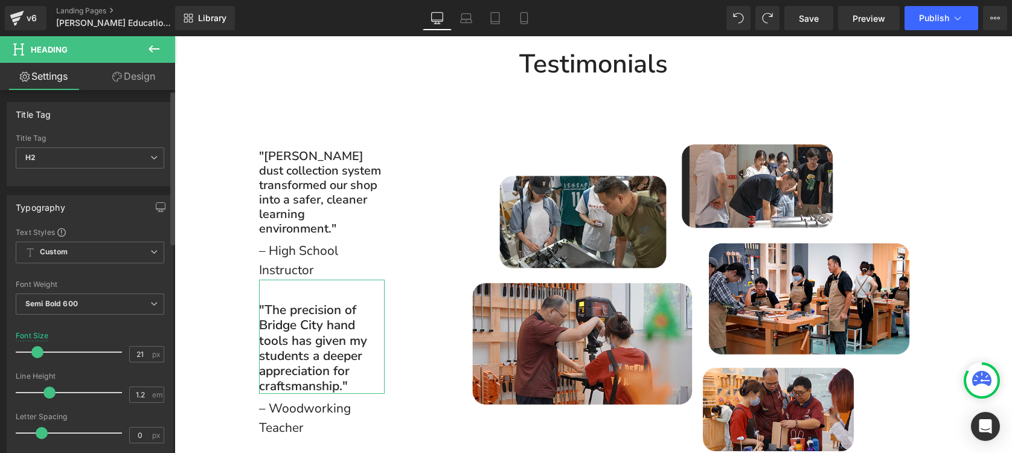
type input "20"
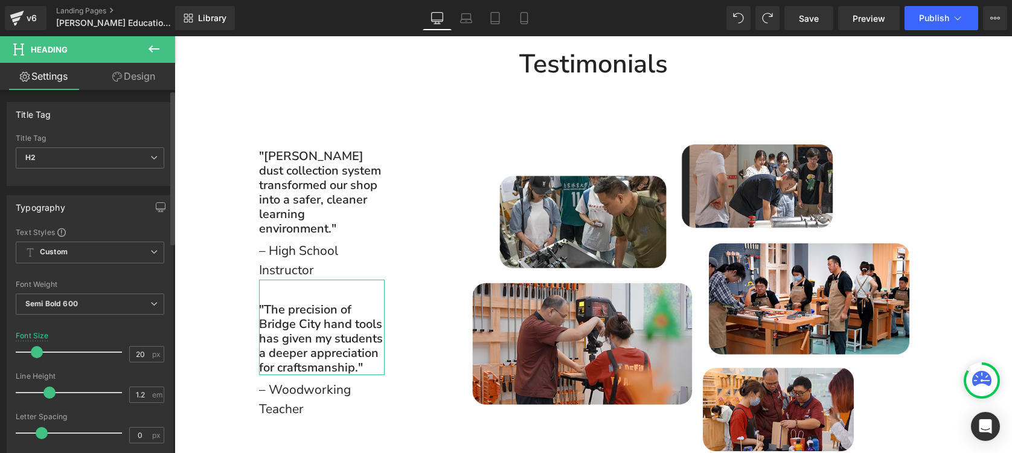
click at [31, 350] on span at bounding box center [37, 352] width 12 height 12
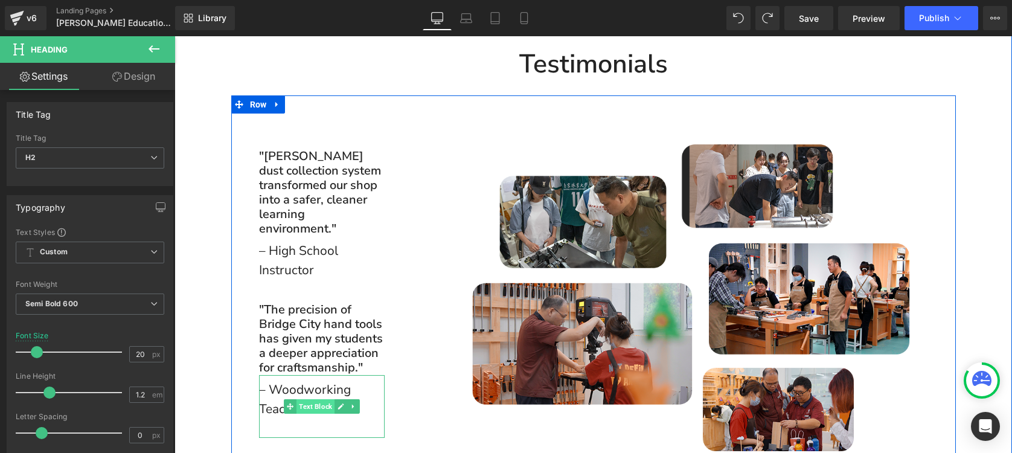
click at [309, 399] on span "Text Block" at bounding box center [315, 406] width 38 height 14
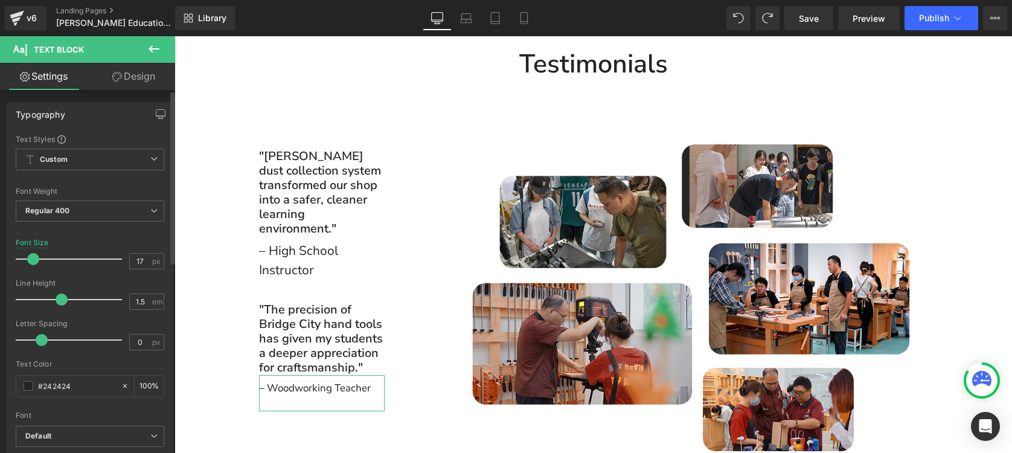
type input "16"
click at [33, 260] on span at bounding box center [33, 259] width 12 height 12
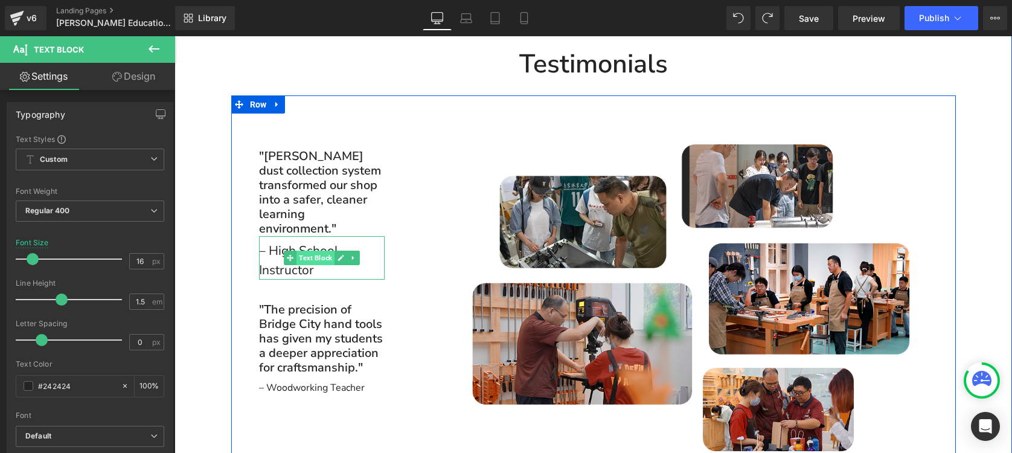
click at [308, 251] on span "Text Block" at bounding box center [315, 258] width 38 height 14
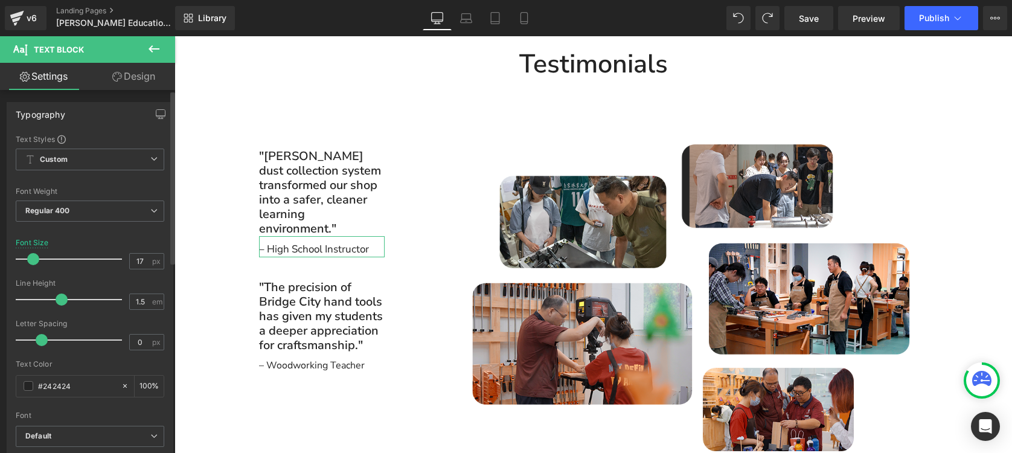
type input "16"
click at [28, 261] on span at bounding box center [33, 259] width 12 height 12
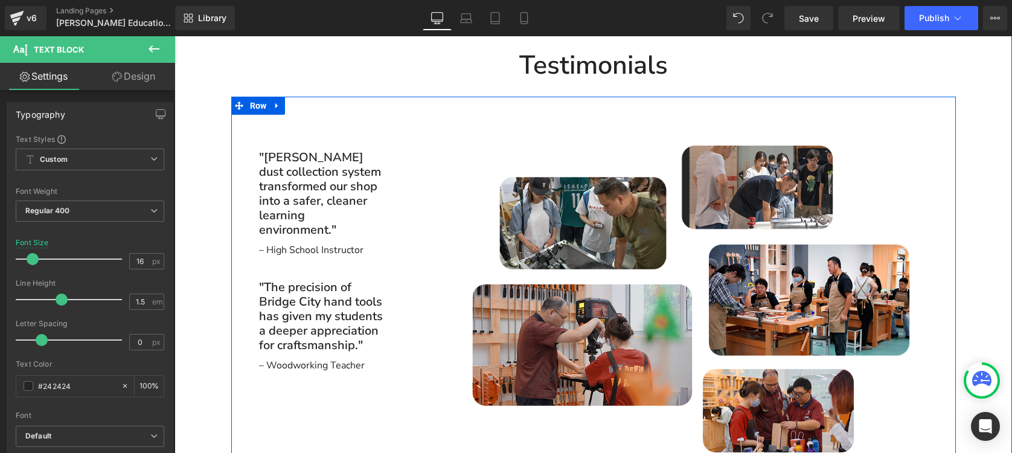
scroll to position [2632, 0]
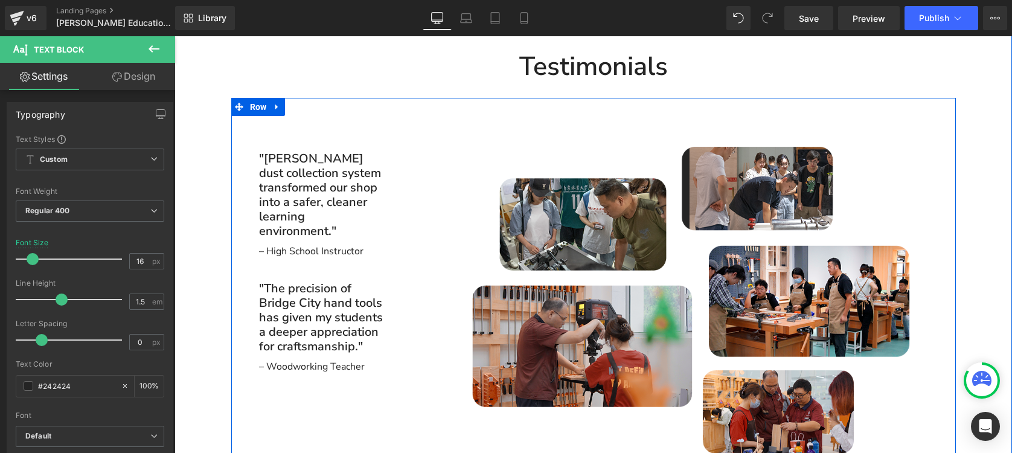
click at [423, 261] on div "Image" at bounding box center [683, 301] width 543 height 373
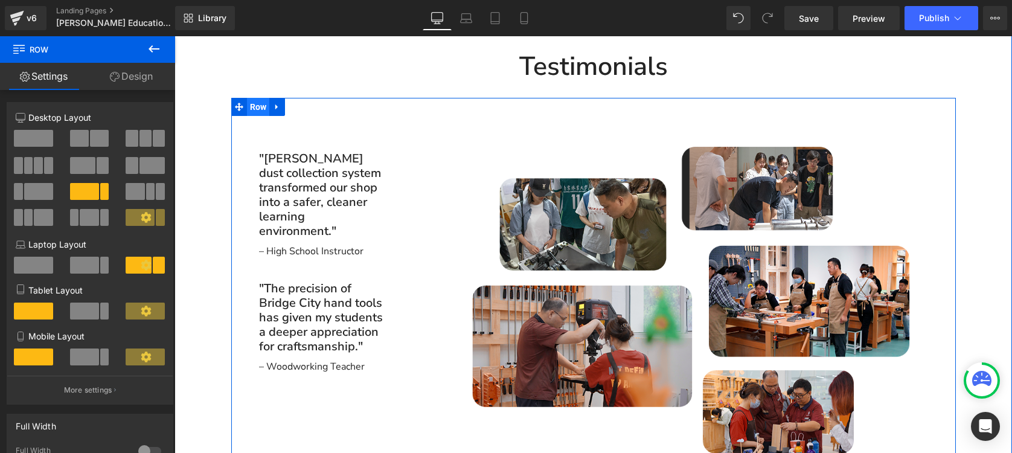
click at [247, 98] on span "Row" at bounding box center [258, 107] width 23 height 18
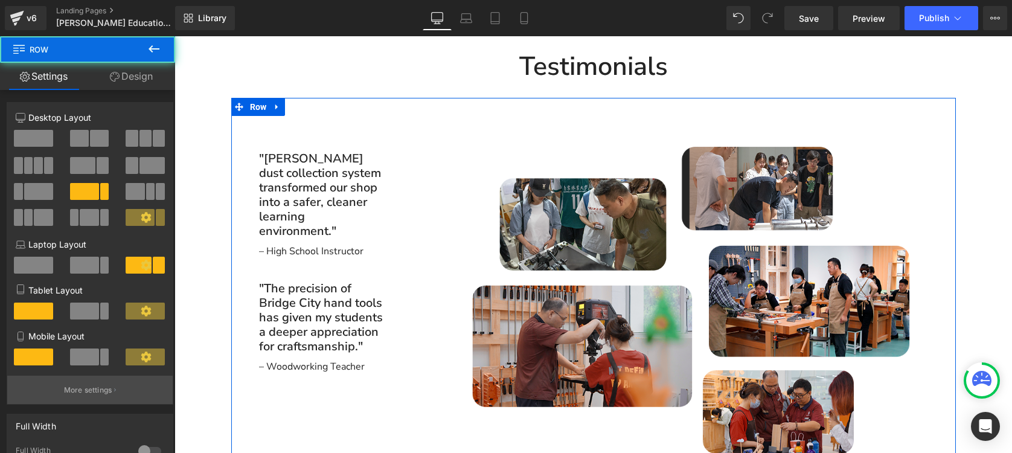
click at [75, 393] on p "More settings" at bounding box center [88, 390] width 48 height 11
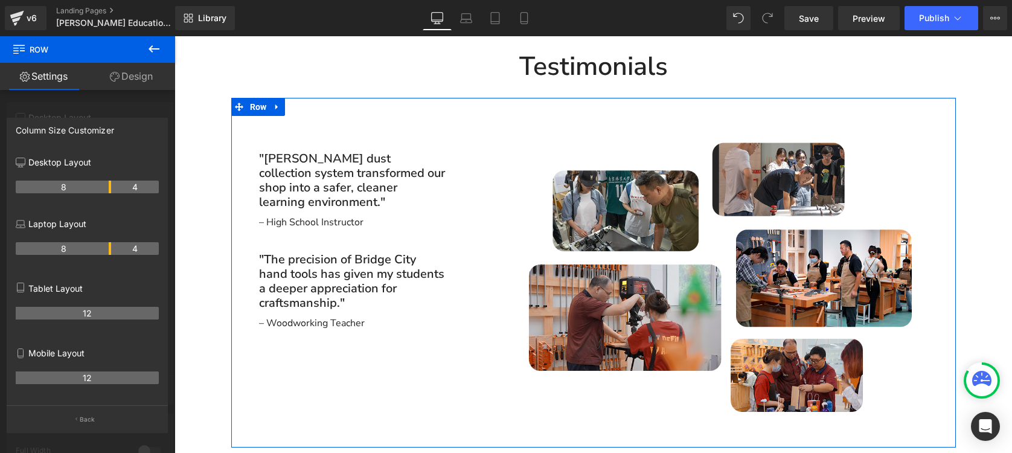
drag, startPoint x: 120, startPoint y: 185, endPoint x: 113, endPoint y: 185, distance: 6.7
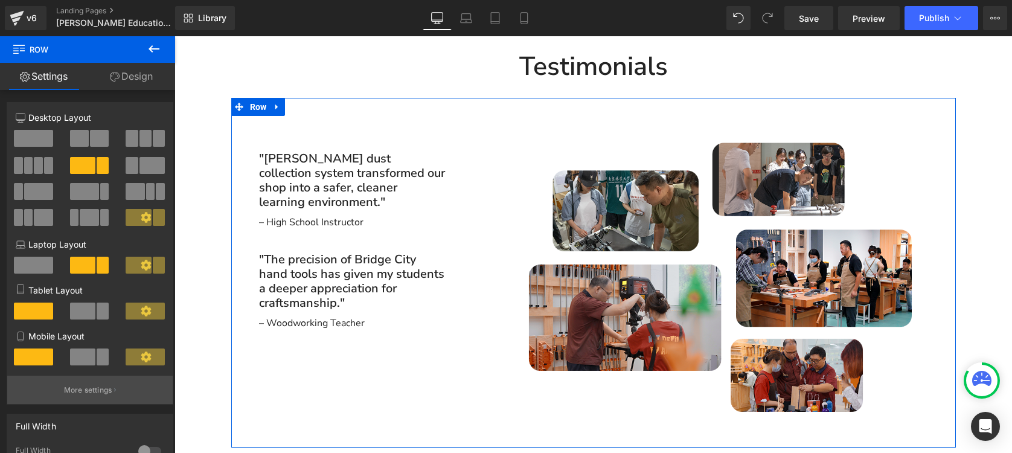
click at [114, 393] on icon "button" at bounding box center [115, 390] width 2 height 6
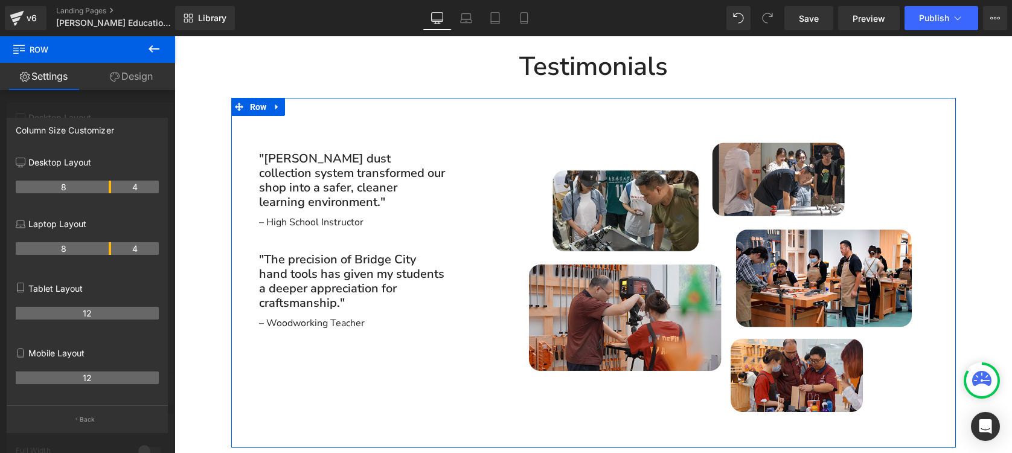
drag, startPoint x: 111, startPoint y: 185, endPoint x: 127, endPoint y: 184, distance: 15.7
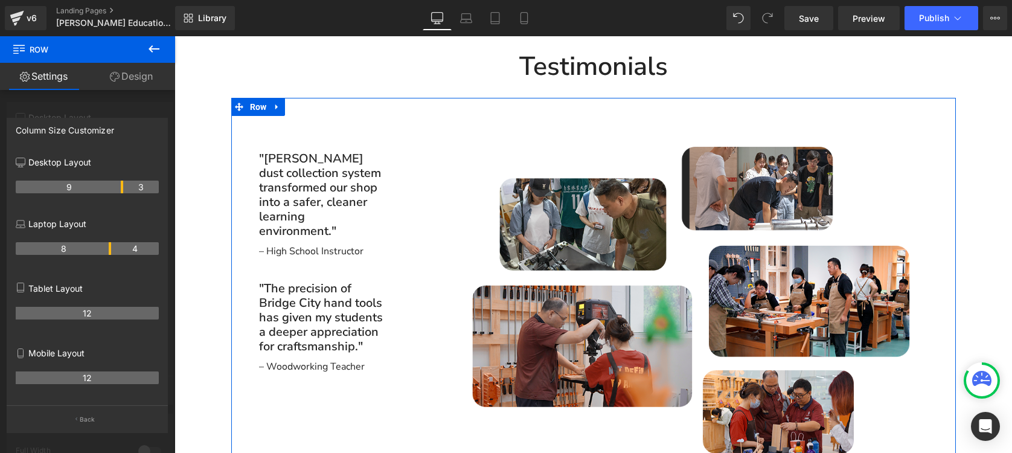
drag, startPoint x: 110, startPoint y: 185, endPoint x: 121, endPoint y: 185, distance: 10.9
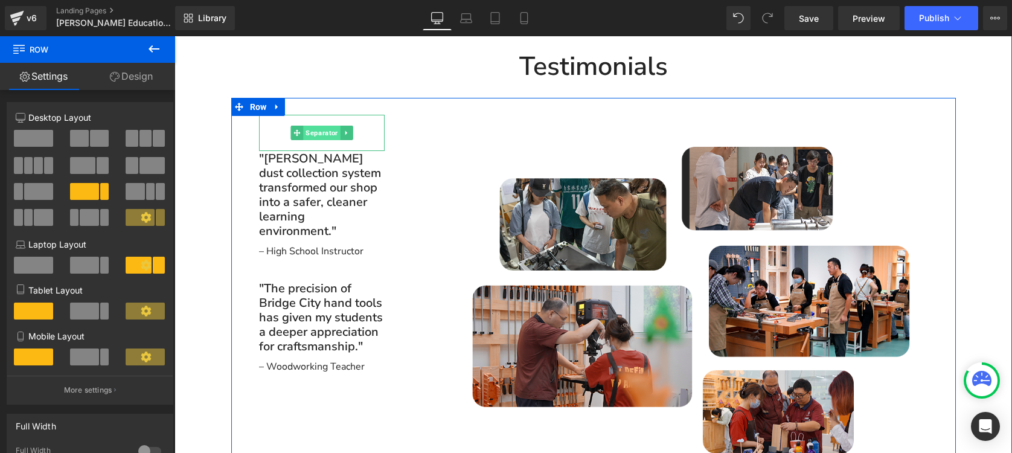
click at [322, 126] on span "Separator" at bounding box center [321, 133] width 37 height 14
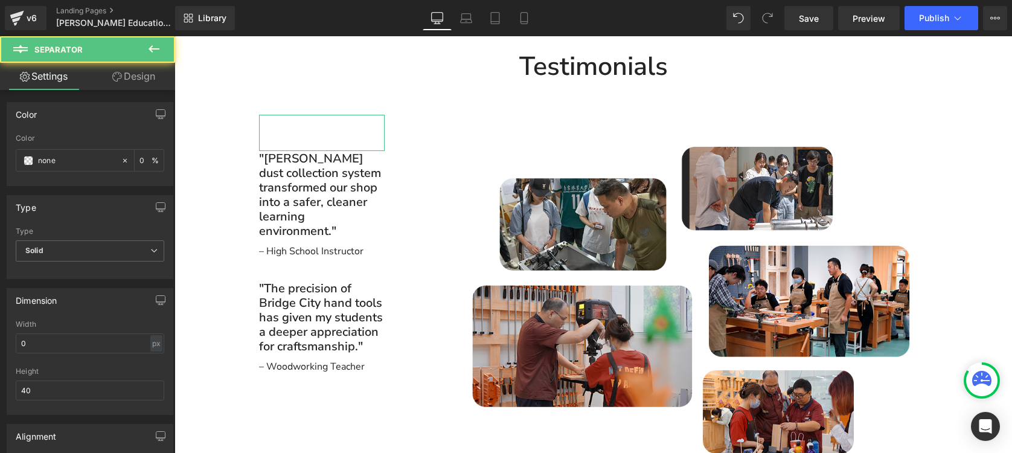
click at [139, 83] on link "Design" at bounding box center [134, 76] width 88 height 27
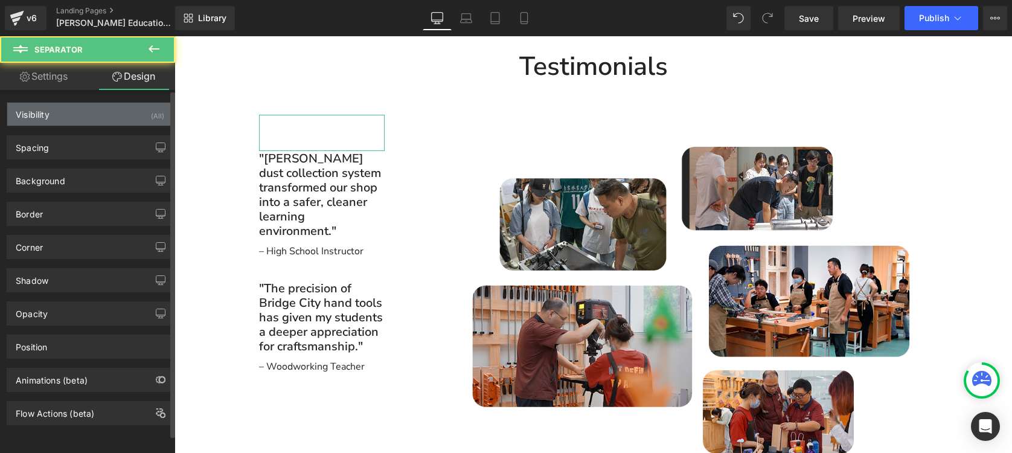
type input "0"
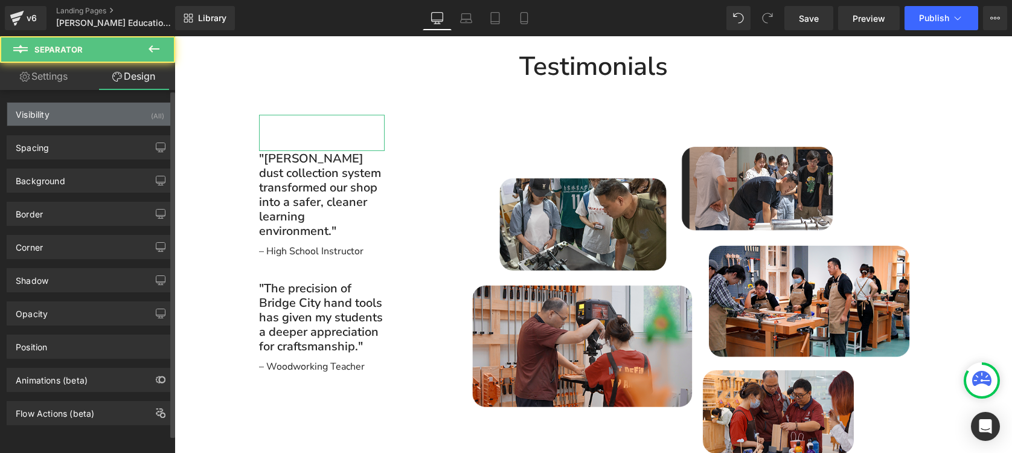
type input "0"
type input "10"
type input "0"
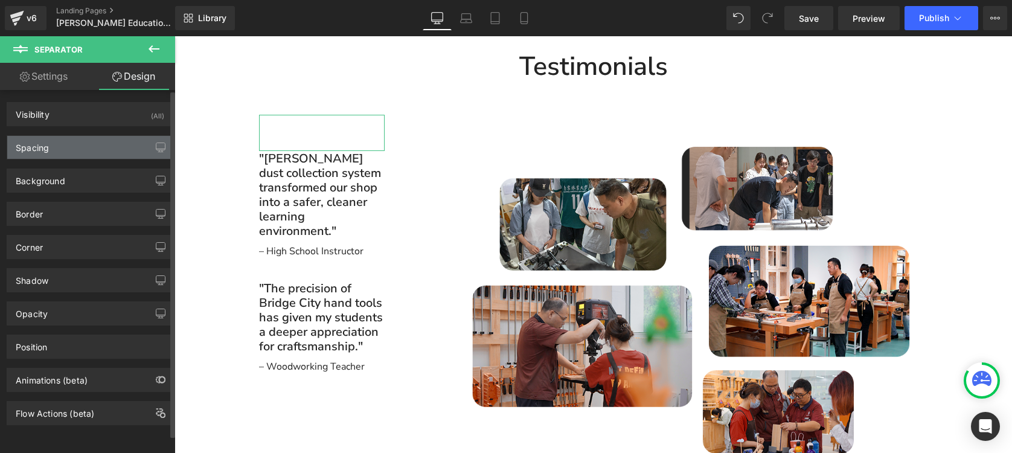
click at [52, 149] on div "Spacing" at bounding box center [89, 147] width 165 height 23
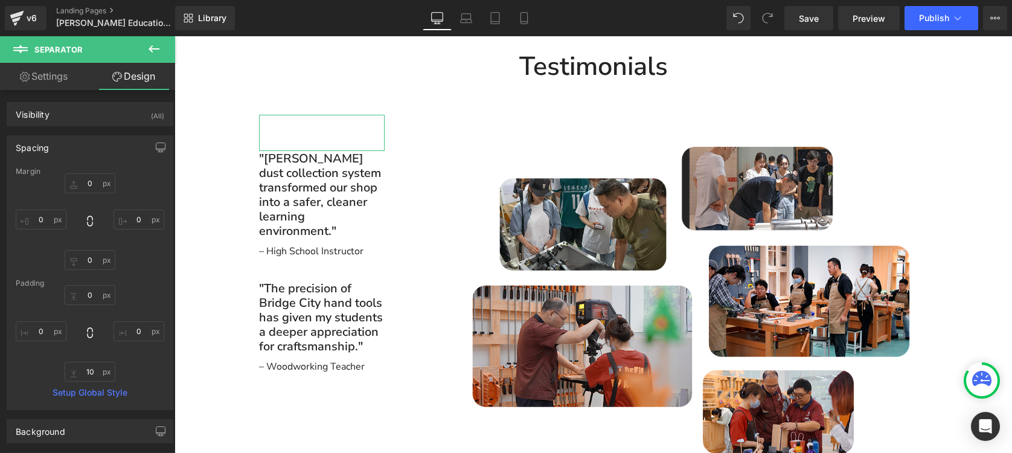
click at [56, 80] on link "Settings" at bounding box center [44, 76] width 88 height 27
type input "0"
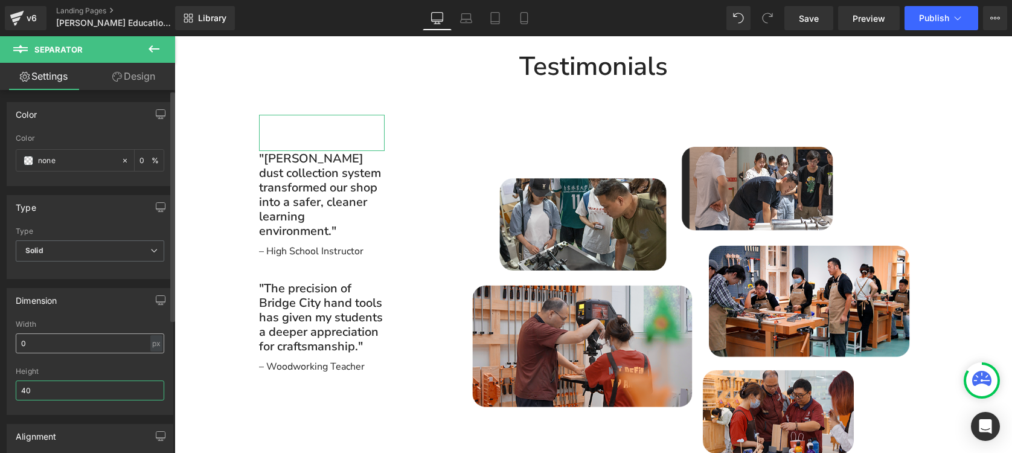
drag, startPoint x: 33, startPoint y: 389, endPoint x: 25, endPoint y: 340, distance: 49.5
click at [25, 340] on div "0px Width 0 px % px 40px Height 40" at bounding box center [89, 367] width 165 height 94
drag, startPoint x: 26, startPoint y: 392, endPoint x: 28, endPoint y: 351, distance: 41.1
click at [28, 351] on div "0px Width 0 px % px 40px Height 40" at bounding box center [89, 367] width 165 height 94
drag, startPoint x: 37, startPoint y: 392, endPoint x: 11, endPoint y: 387, distance: 25.8
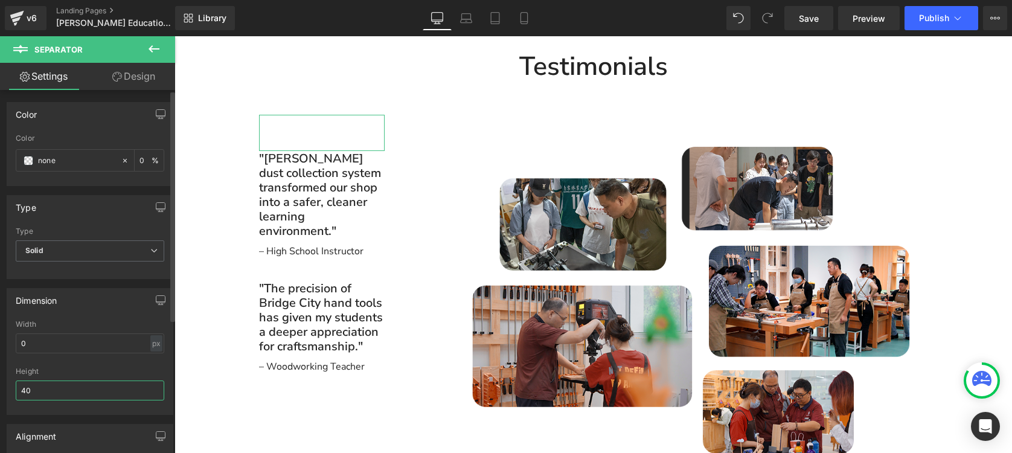
click at [11, 387] on div "0px Width 0 px % px 40px Height 40" at bounding box center [89, 367] width 165 height 94
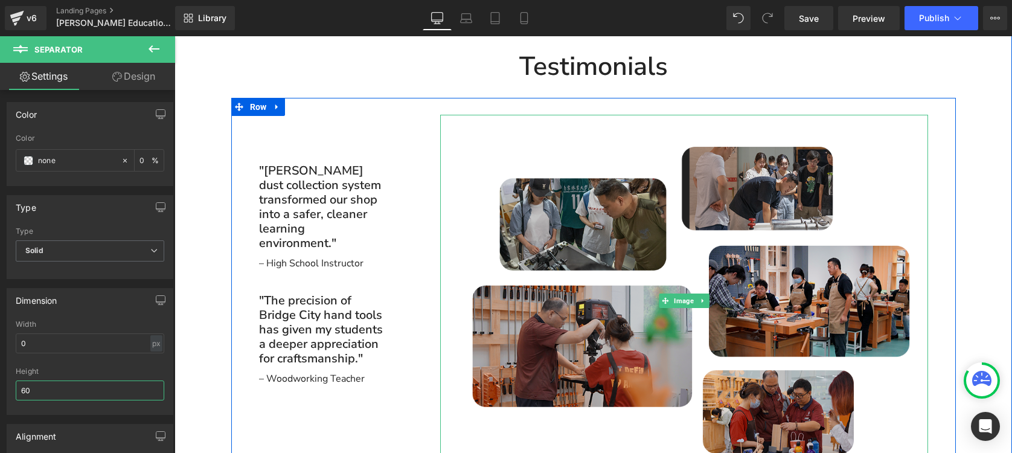
type input "6"
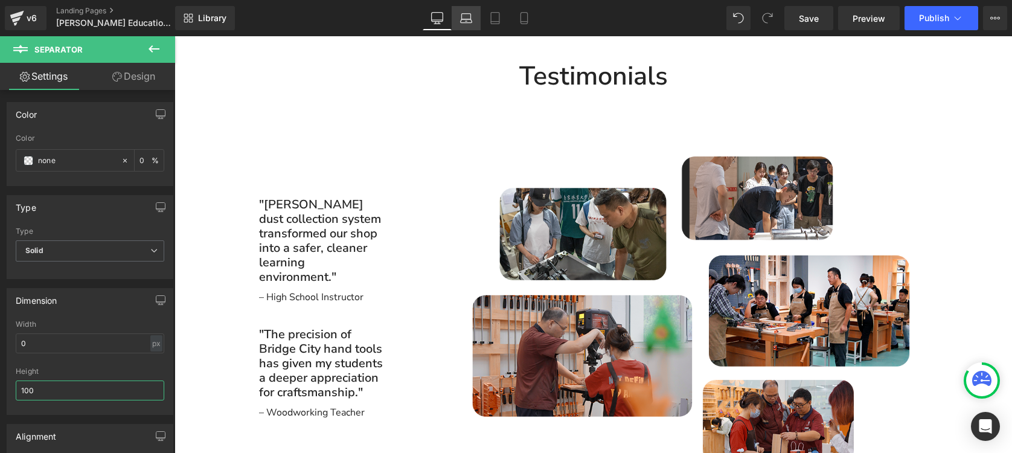
type input "100"
click at [472, 26] on link "Laptop" at bounding box center [466, 18] width 29 height 24
type input "0"
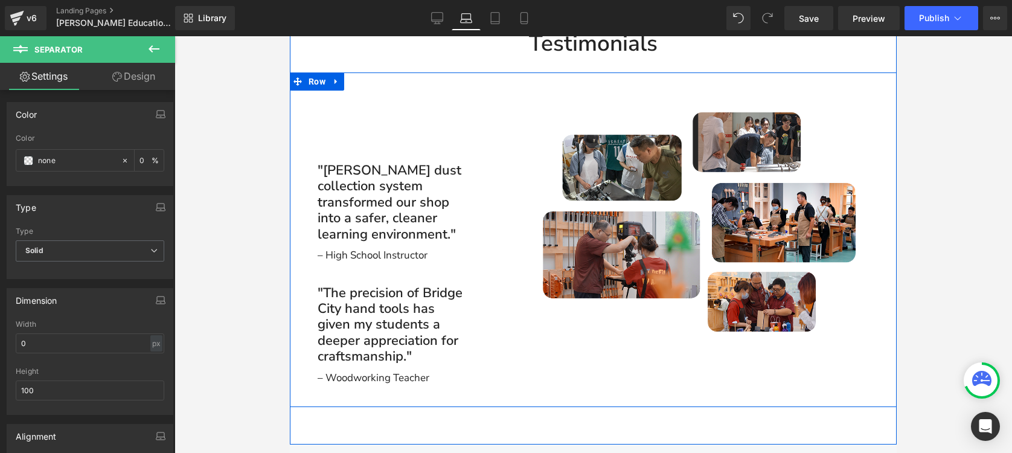
scroll to position [2512, 0]
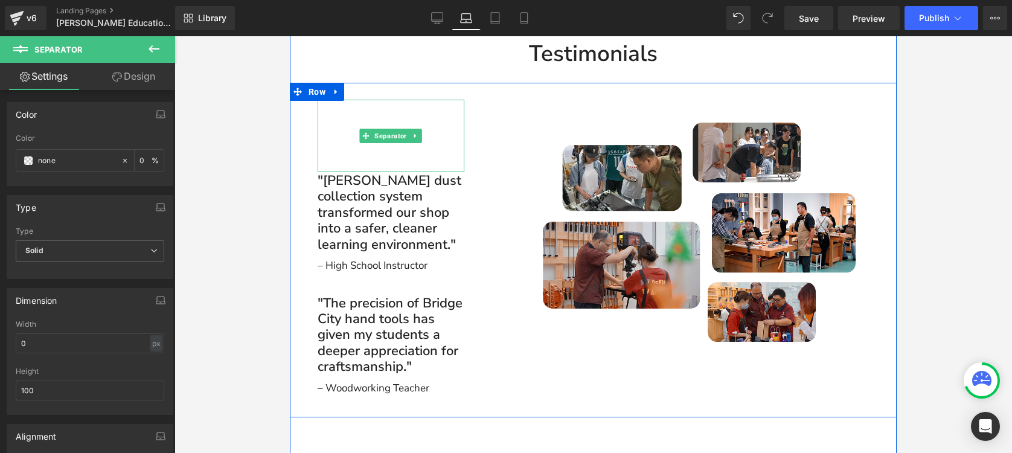
click at [459, 154] on div "Separator" at bounding box center [391, 136] width 147 height 72
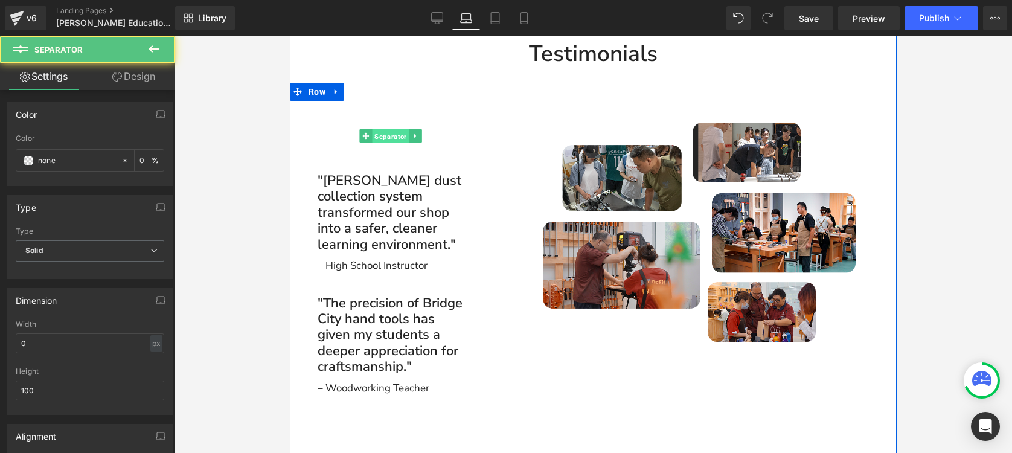
drag, startPoint x: 386, startPoint y: 140, endPoint x: 530, endPoint y: 170, distance: 146.1
click at [386, 140] on span "Separator" at bounding box center [391, 136] width 37 height 14
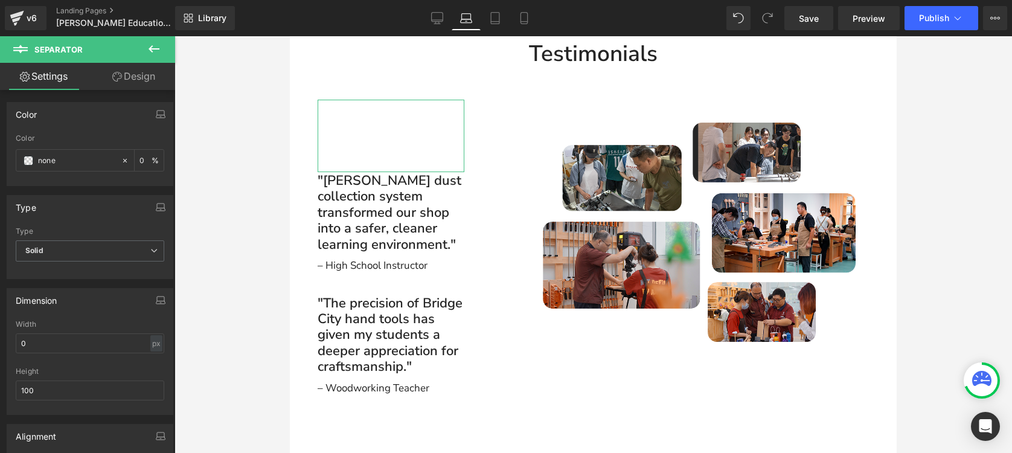
click at [128, 68] on link "Design" at bounding box center [134, 76] width 88 height 27
type input "0"
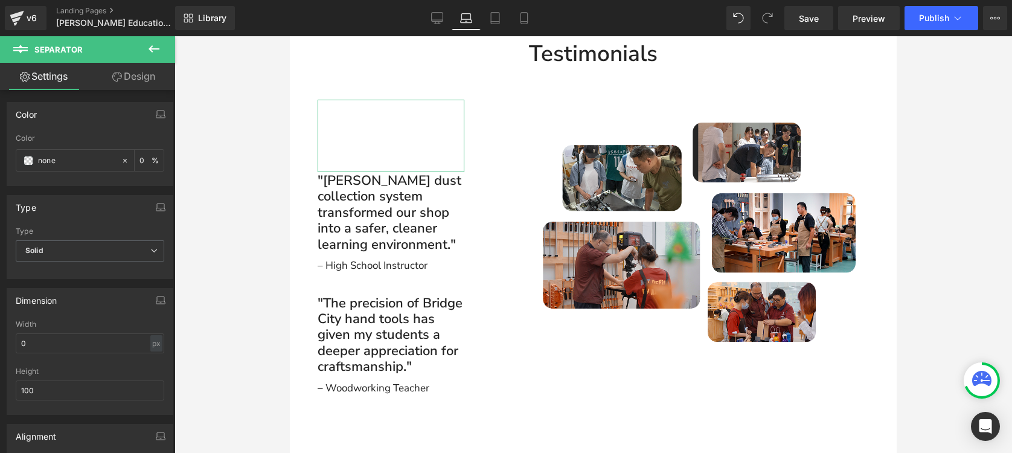
type input "0"
type input "10"
type input "0"
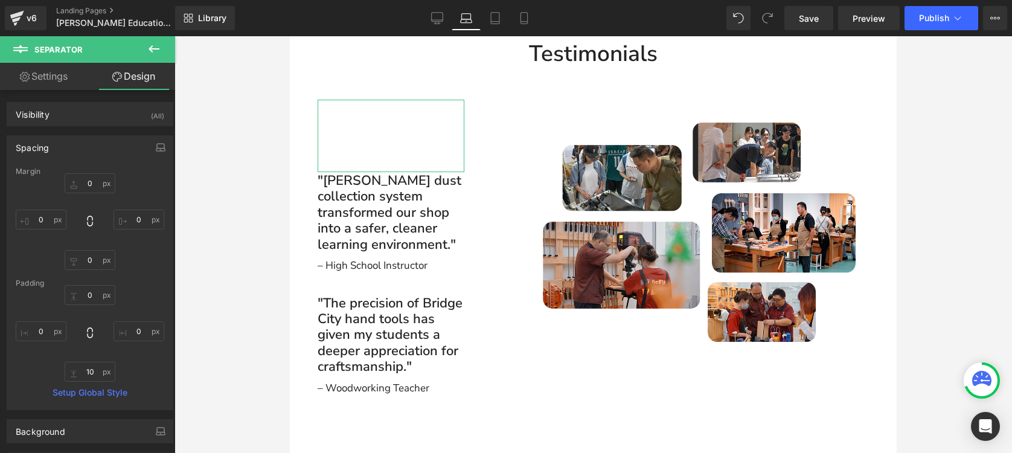
click at [63, 80] on link "Settings" at bounding box center [44, 76] width 88 height 27
type input "0"
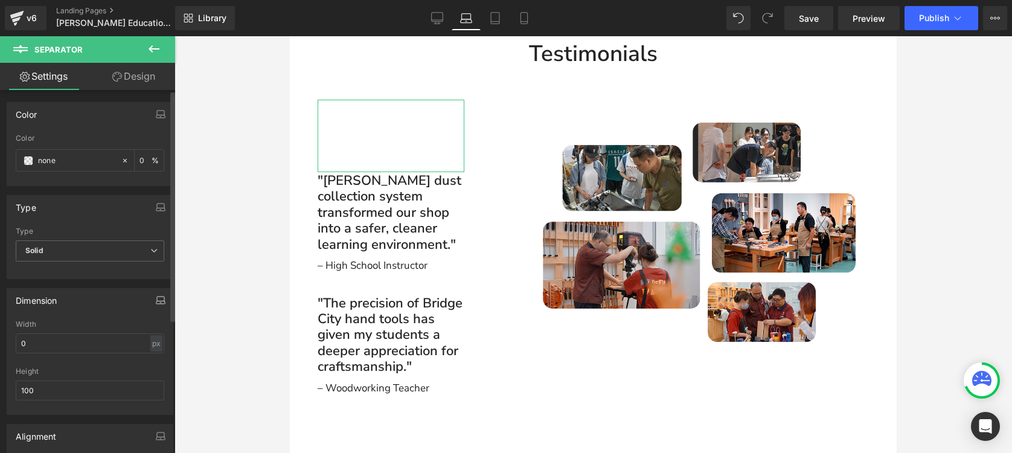
click at [159, 299] on icon "button" at bounding box center [160, 298] width 7 height 5
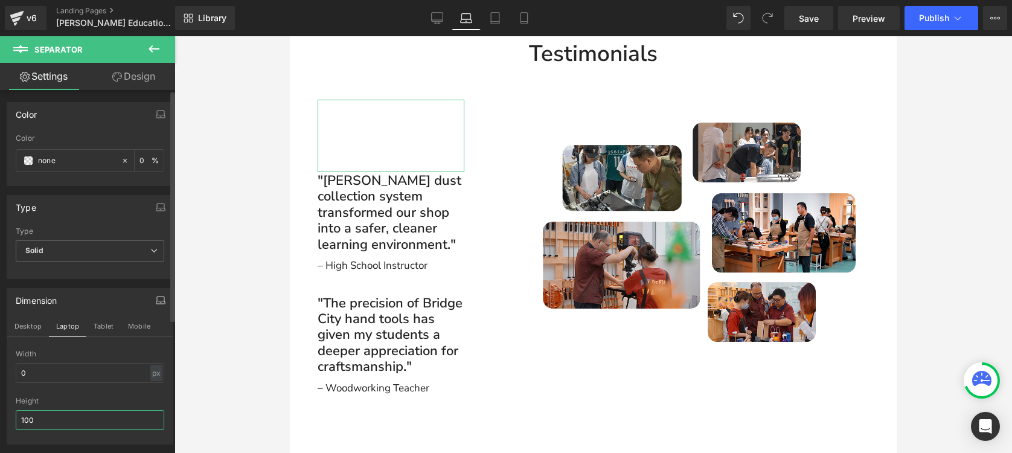
drag, startPoint x: 41, startPoint y: 424, endPoint x: 3, endPoint y: 418, distance: 38.6
click at [3, 418] on div "Dimension Desktop Laptop Tablet Mobile 0px Width 0 px % px 100px Height 100" at bounding box center [90, 361] width 181 height 165
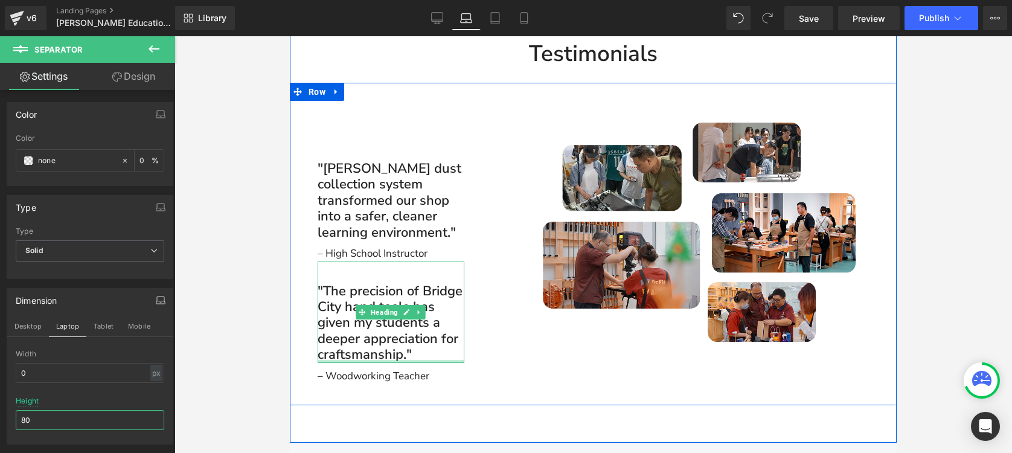
type input "8"
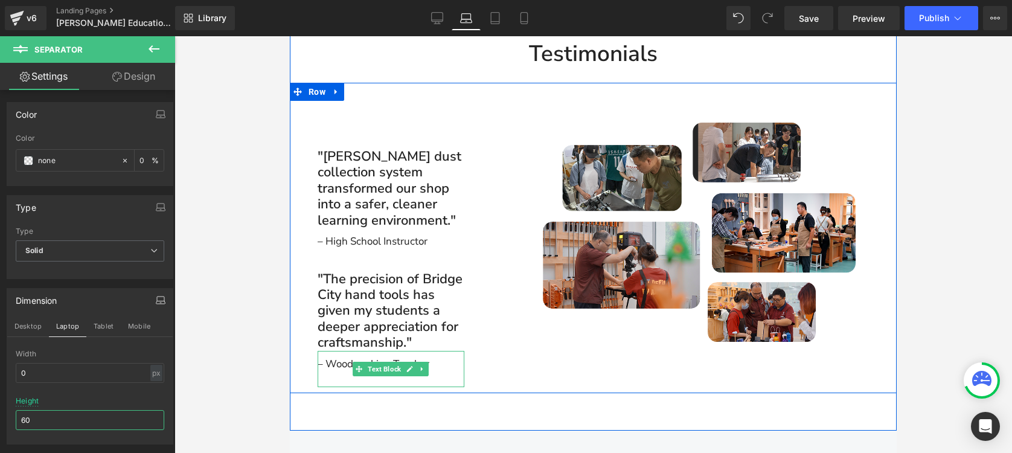
type input "6"
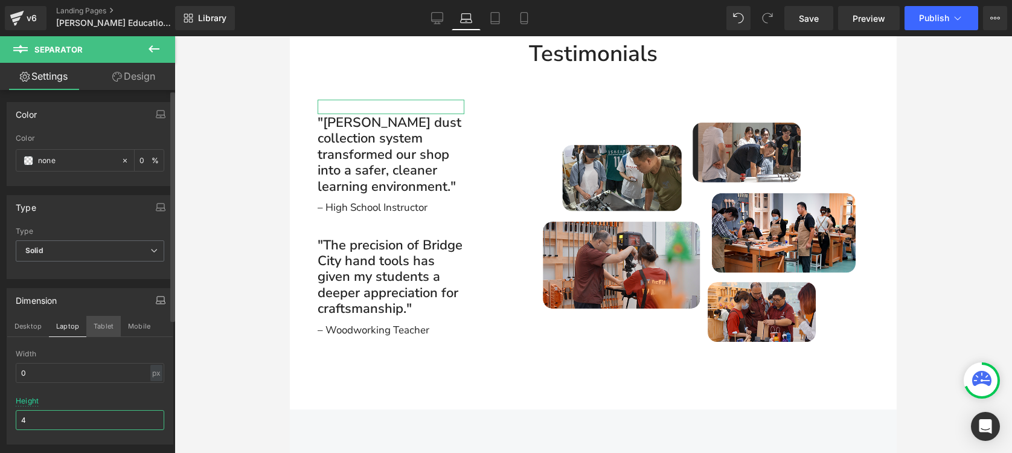
type input "4"
click at [106, 322] on button "Tablet" at bounding box center [103, 326] width 34 height 21
type input "0"
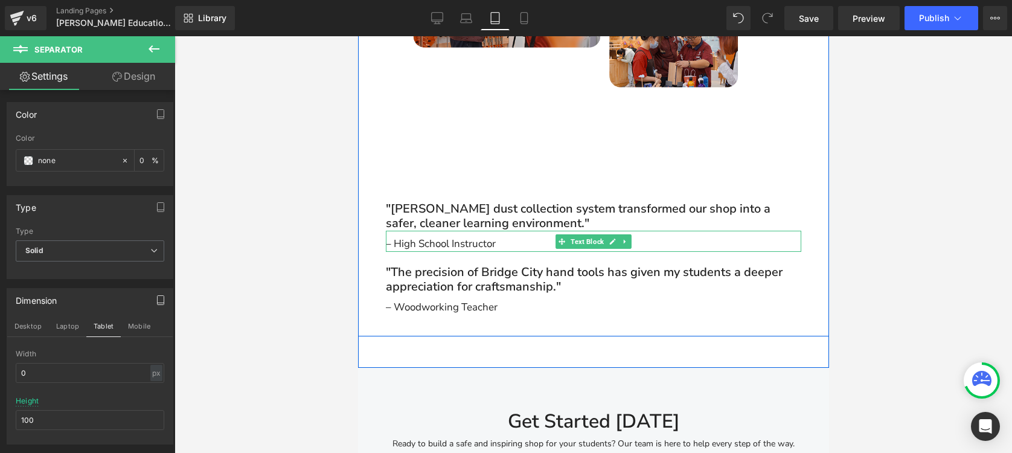
scroll to position [2500, 0]
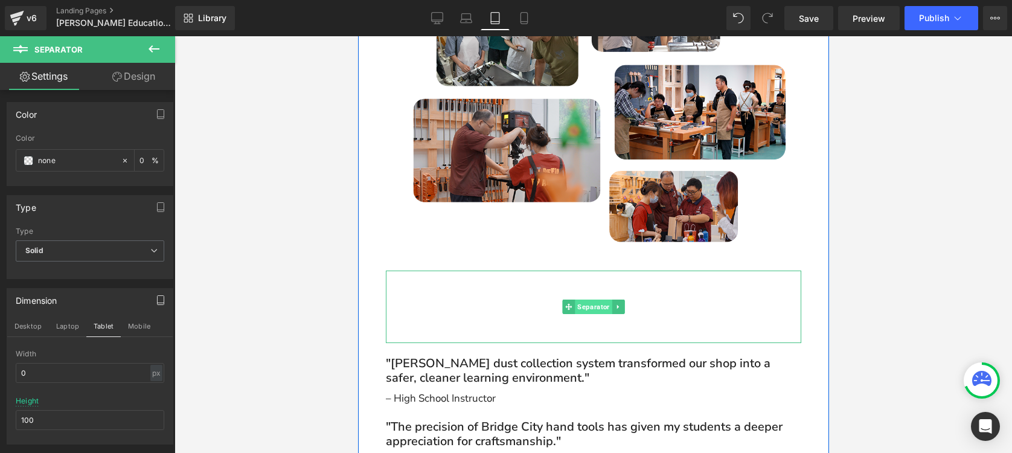
click at [594, 299] on span "Separator" at bounding box center [592, 306] width 37 height 14
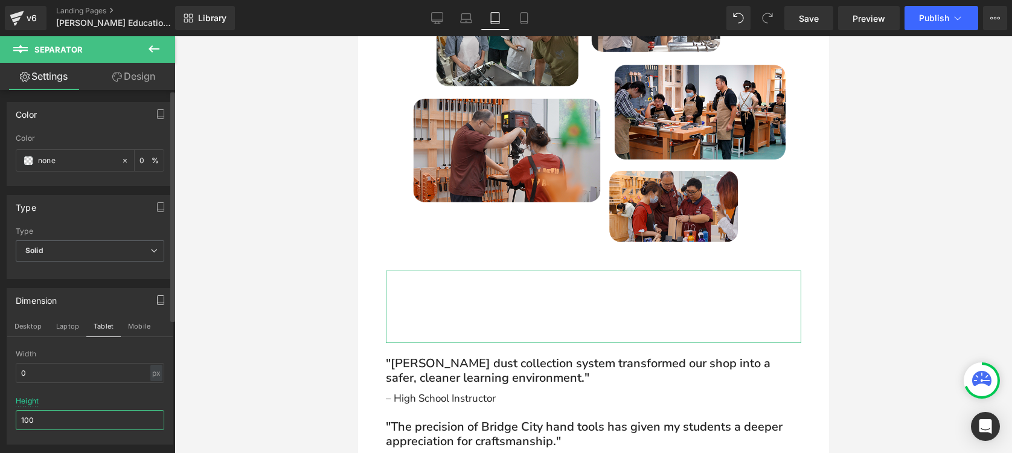
drag, startPoint x: 40, startPoint y: 418, endPoint x: 10, endPoint y: 417, distance: 30.8
click at [10, 417] on div "0px Width 0 px % px 100px Height 100" at bounding box center [89, 397] width 165 height 94
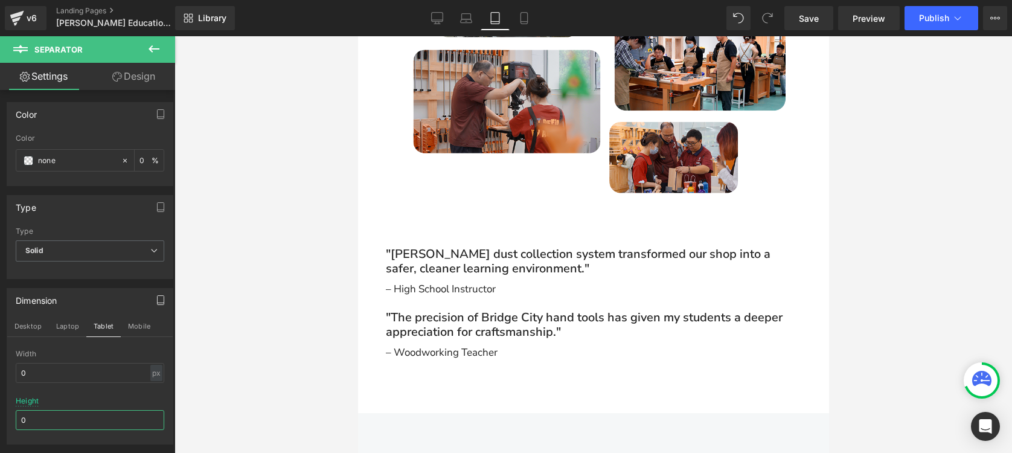
scroll to position [2498, 0]
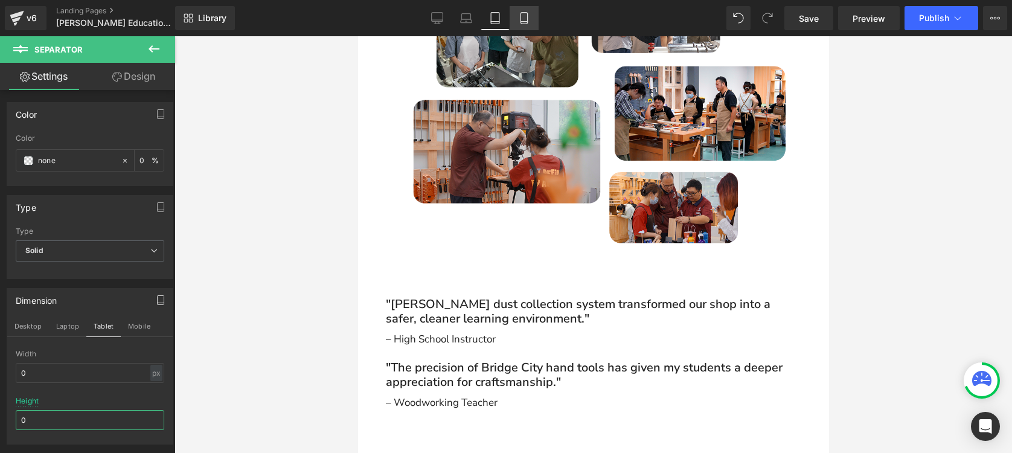
type input "0"
click at [522, 22] on icon at bounding box center [523, 22] width 7 height 0
type input "0"
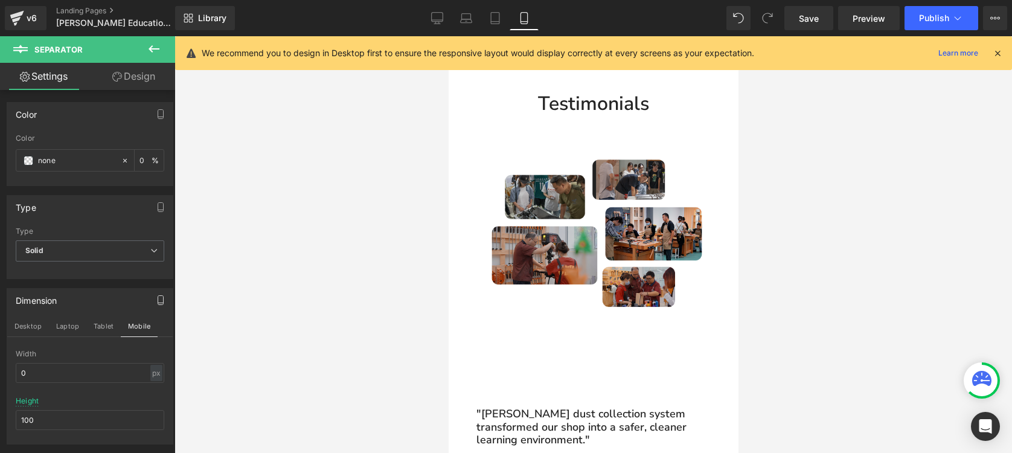
scroll to position [2749, 0]
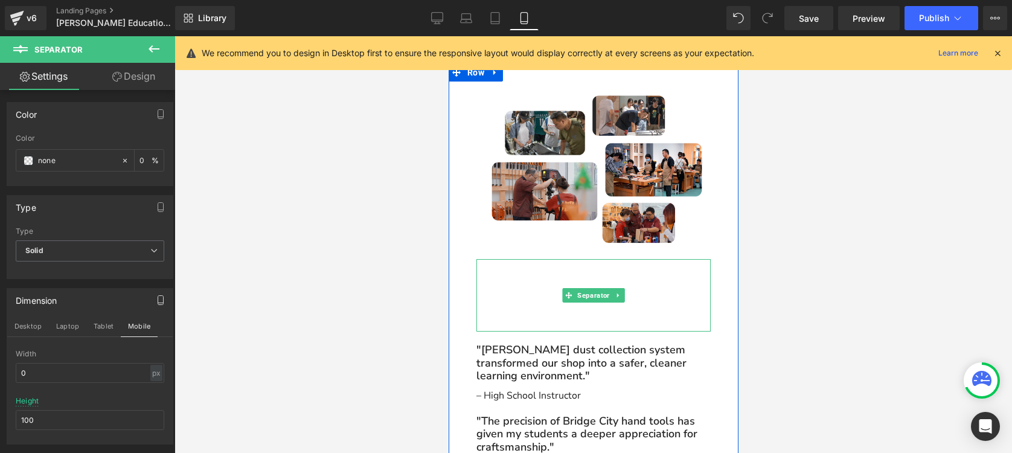
click at [597, 290] on div "Separator" at bounding box center [593, 295] width 234 height 72
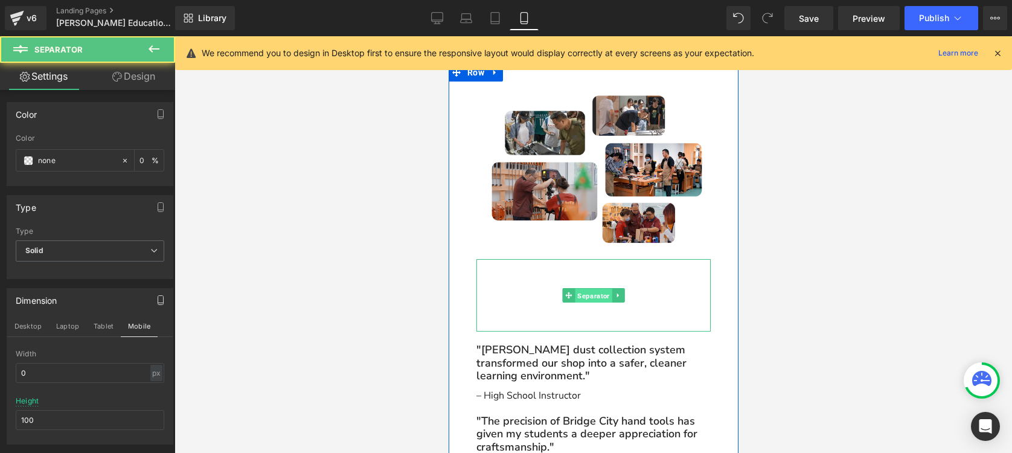
drag, startPoint x: 593, startPoint y: 293, endPoint x: 871, endPoint y: 347, distance: 283.5
click at [593, 293] on span "Separator" at bounding box center [592, 296] width 37 height 14
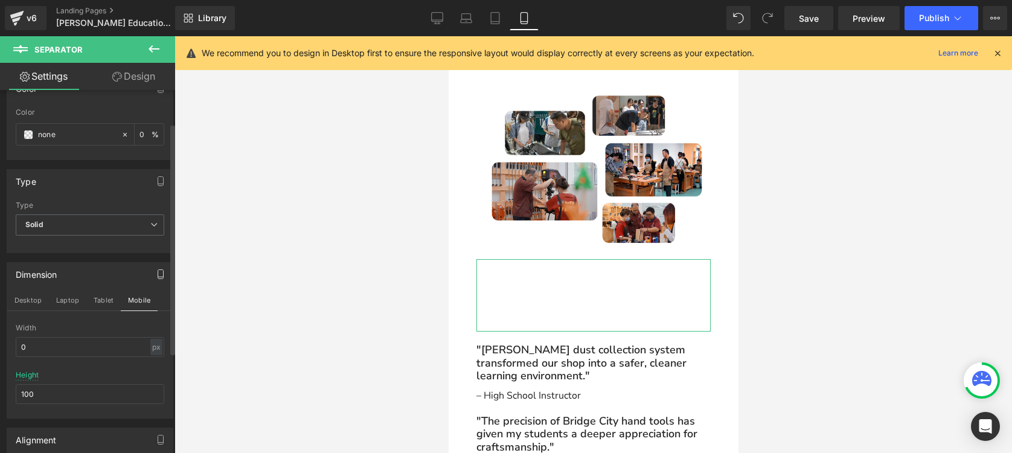
scroll to position [63, 0]
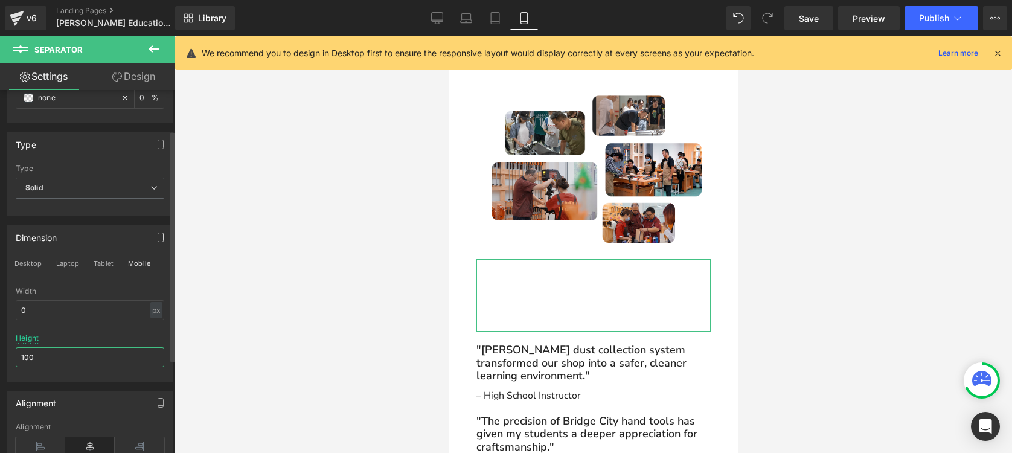
drag, startPoint x: 43, startPoint y: 362, endPoint x: 19, endPoint y: 357, distance: 24.5
click at [19, 357] on input "100" at bounding box center [90, 357] width 149 height 20
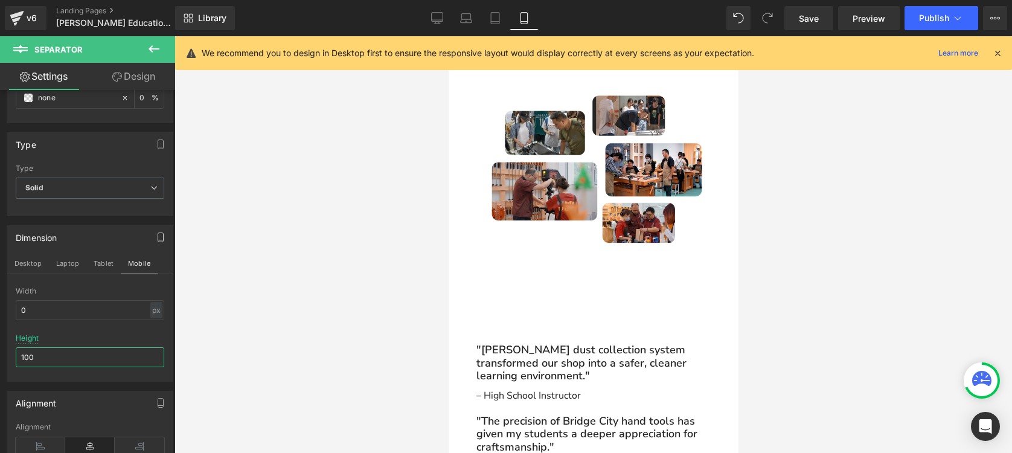
type input "0"
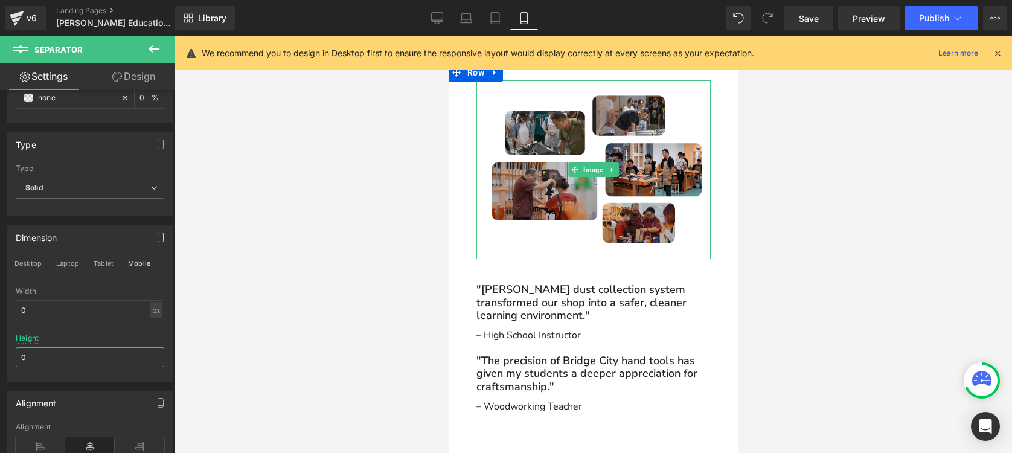
scroll to position [2679, 0]
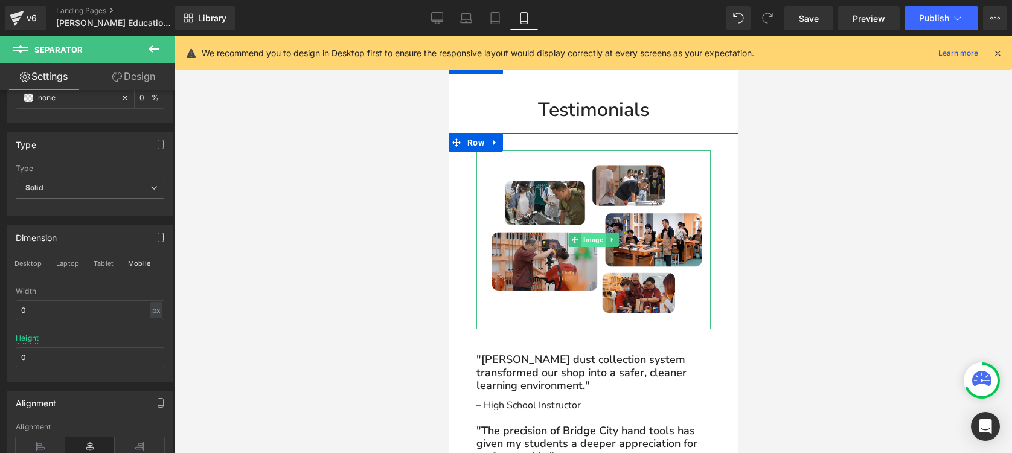
click at [592, 235] on span "Image" at bounding box center [592, 239] width 25 height 14
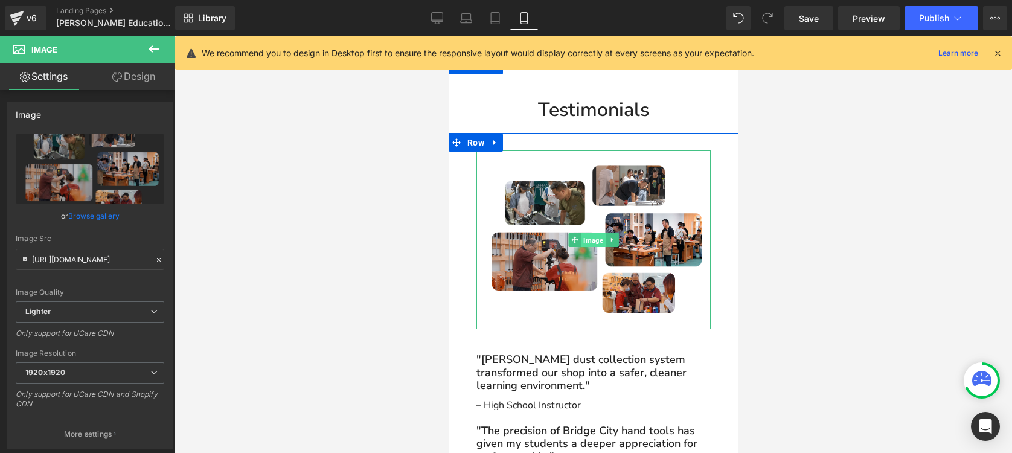
click at [595, 240] on span "Image" at bounding box center [592, 240] width 25 height 14
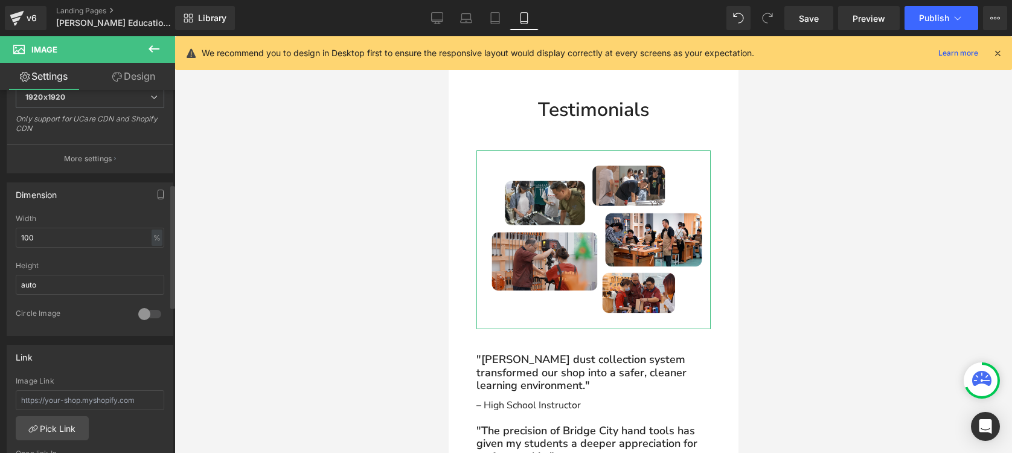
scroll to position [307, 0]
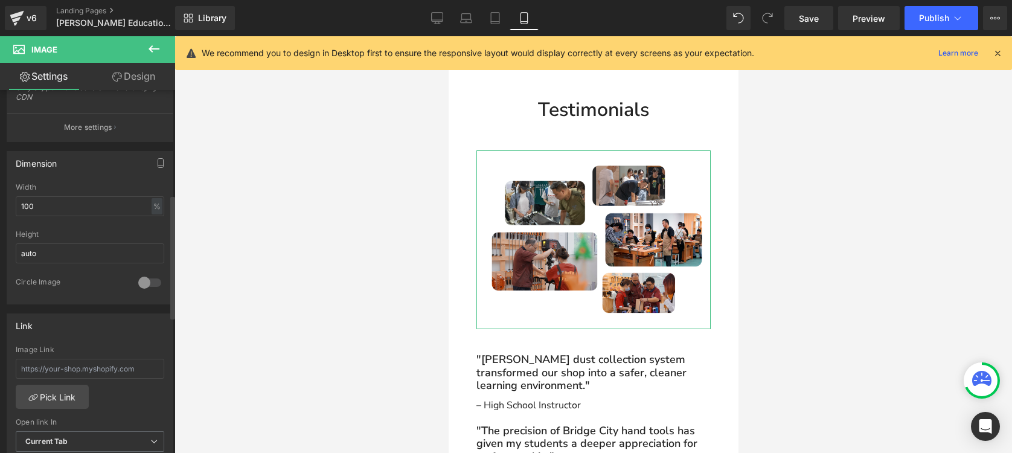
click at [144, 282] on div at bounding box center [149, 282] width 29 height 19
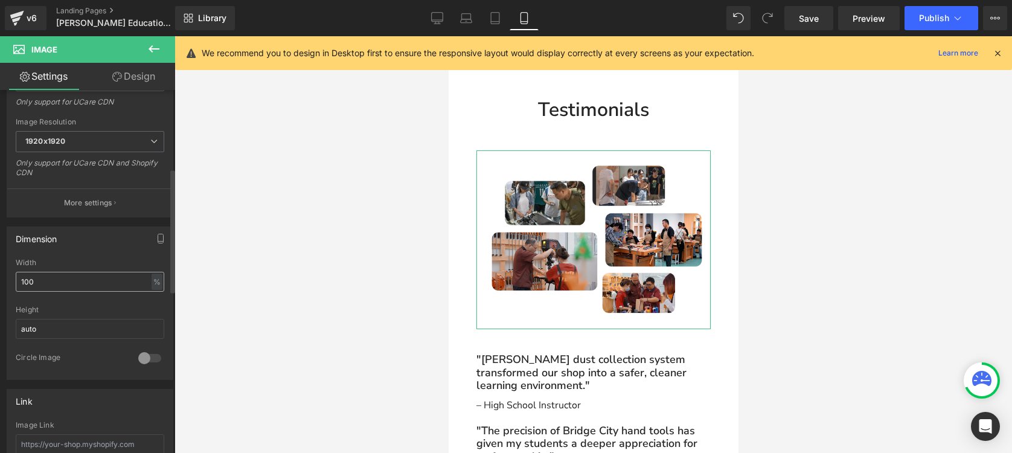
scroll to position [75, 0]
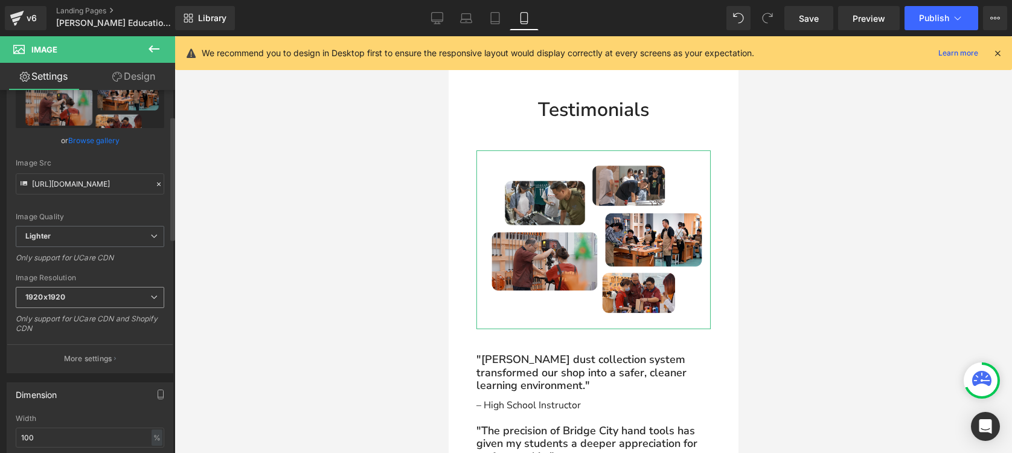
click at [77, 299] on span "1920x1920" at bounding box center [90, 297] width 149 height 21
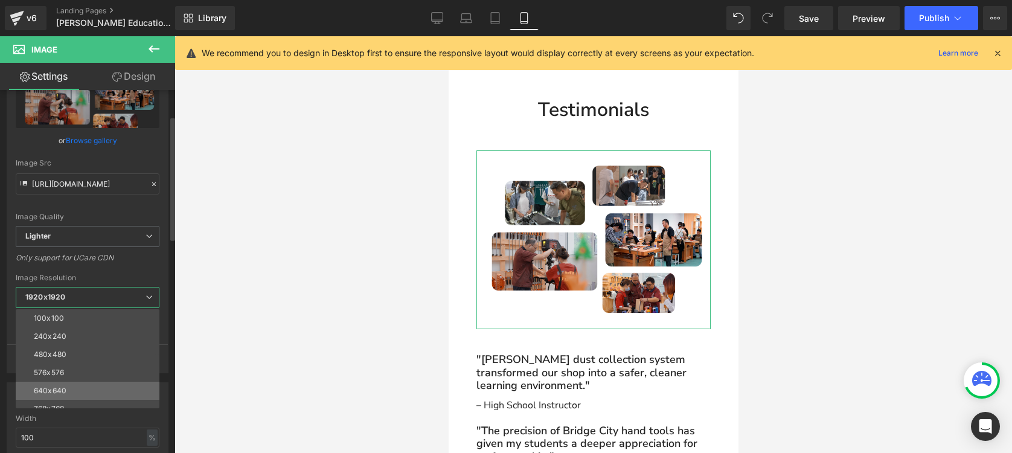
scroll to position [152, 0]
click at [71, 398] on div "2560x2560" at bounding box center [54, 402] width 40 height 8
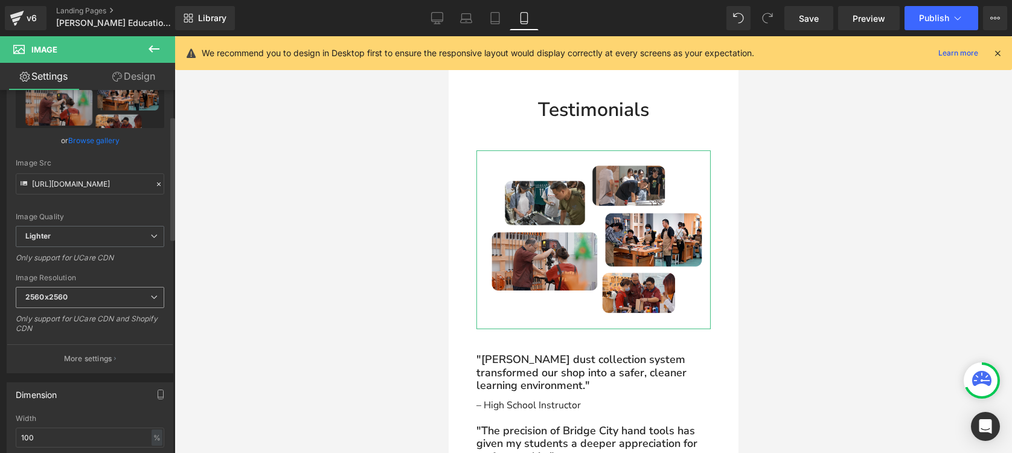
click at [98, 298] on span "2560x2560" at bounding box center [90, 297] width 149 height 21
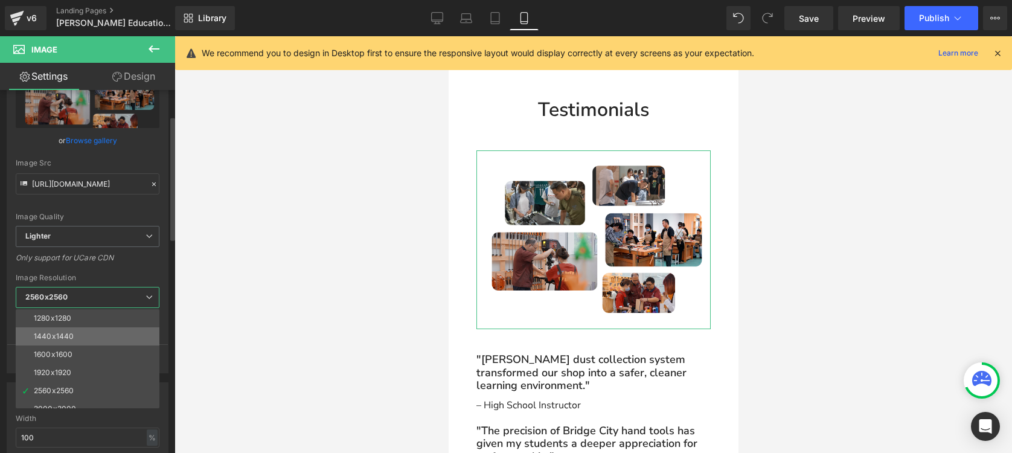
scroll to position [173, 0]
drag, startPoint x: 73, startPoint y: 398, endPoint x: 79, endPoint y: 385, distance: 14.6
click at [73, 398] on div "3000x3000" at bounding box center [55, 399] width 42 height 8
type input "[URL][DOMAIN_NAME]"
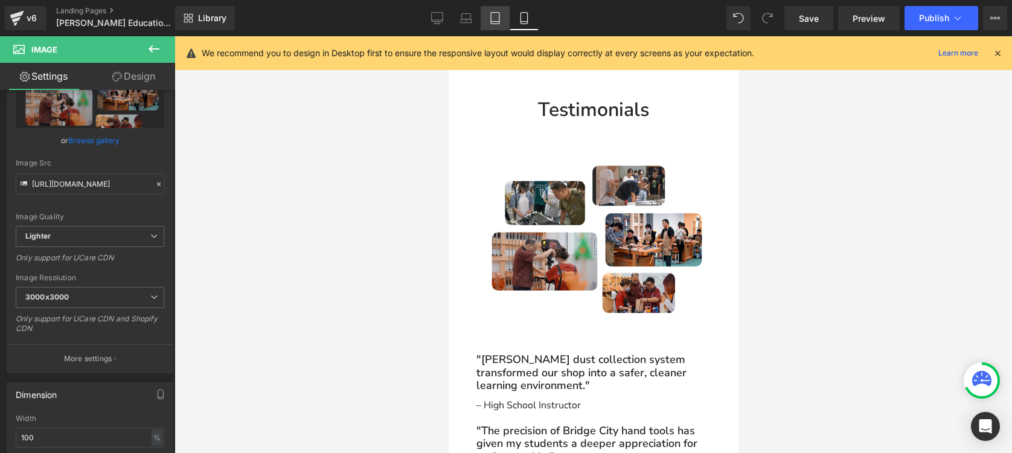
click at [498, 15] on icon at bounding box center [495, 18] width 12 height 12
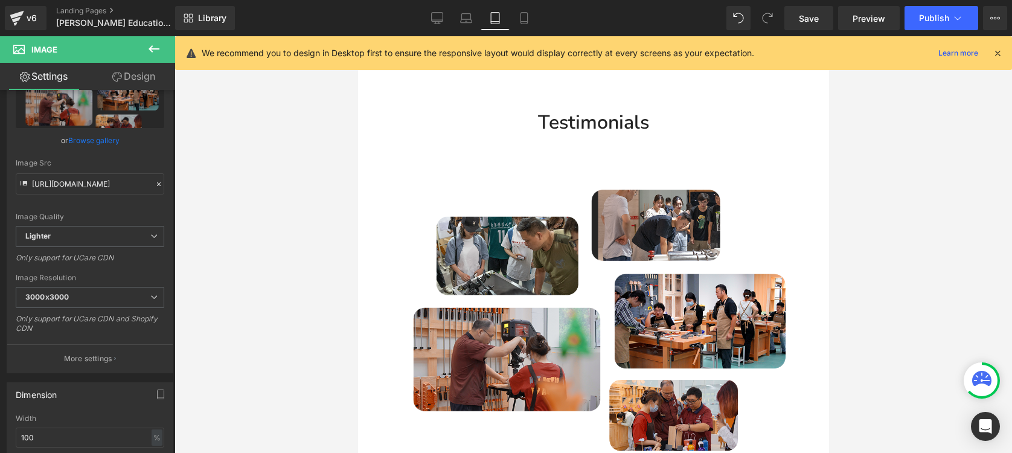
scroll to position [2290, 0]
click at [474, 24] on link "Laptop" at bounding box center [466, 18] width 29 height 24
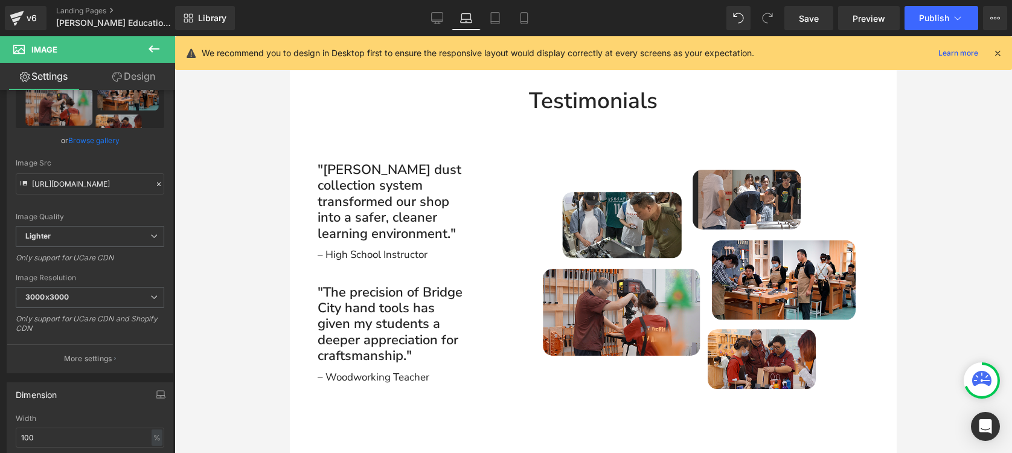
scroll to position [2465, 0]
click at [449, 21] on link "Desktop" at bounding box center [437, 18] width 29 height 24
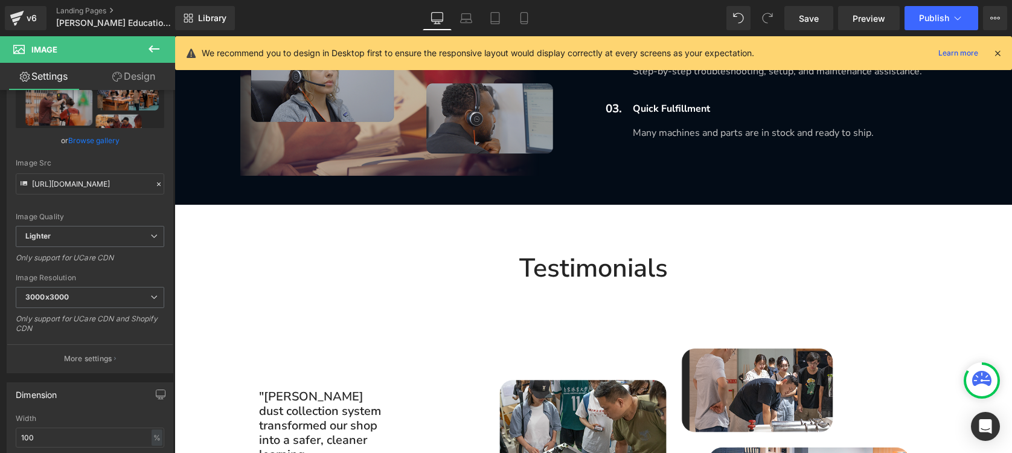
scroll to position [2431, 0]
click at [805, 19] on span "Save" at bounding box center [809, 18] width 20 height 13
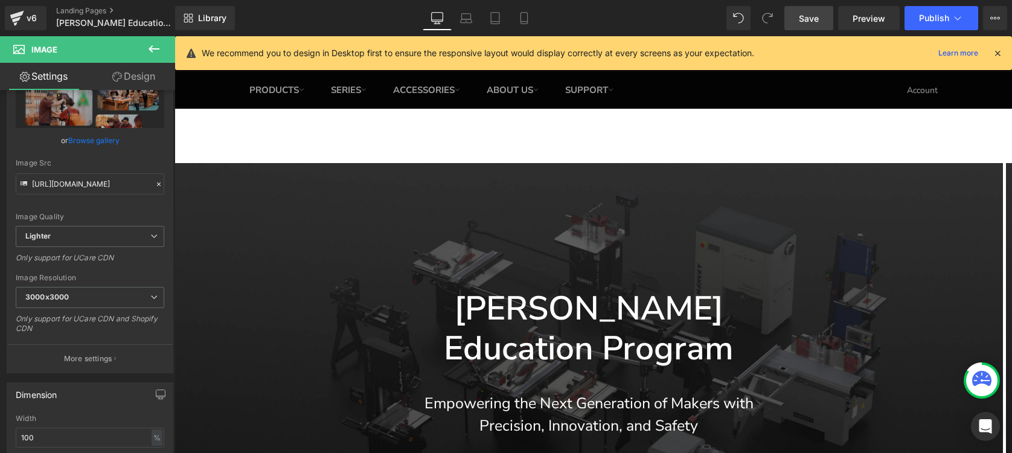
scroll to position [0, 0]
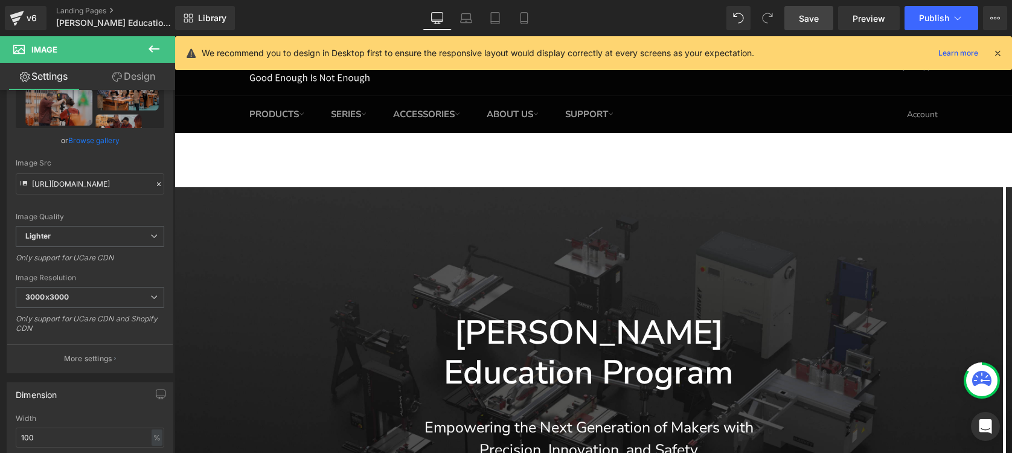
click at [810, 19] on span "Save" at bounding box center [809, 18] width 20 height 13
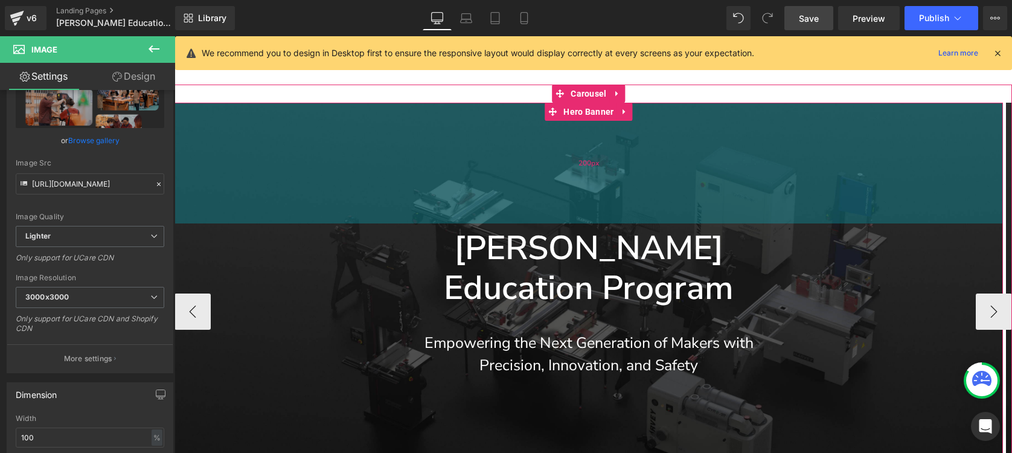
scroll to position [156, 0]
